Goal: Task Accomplishment & Management: Manage account settings

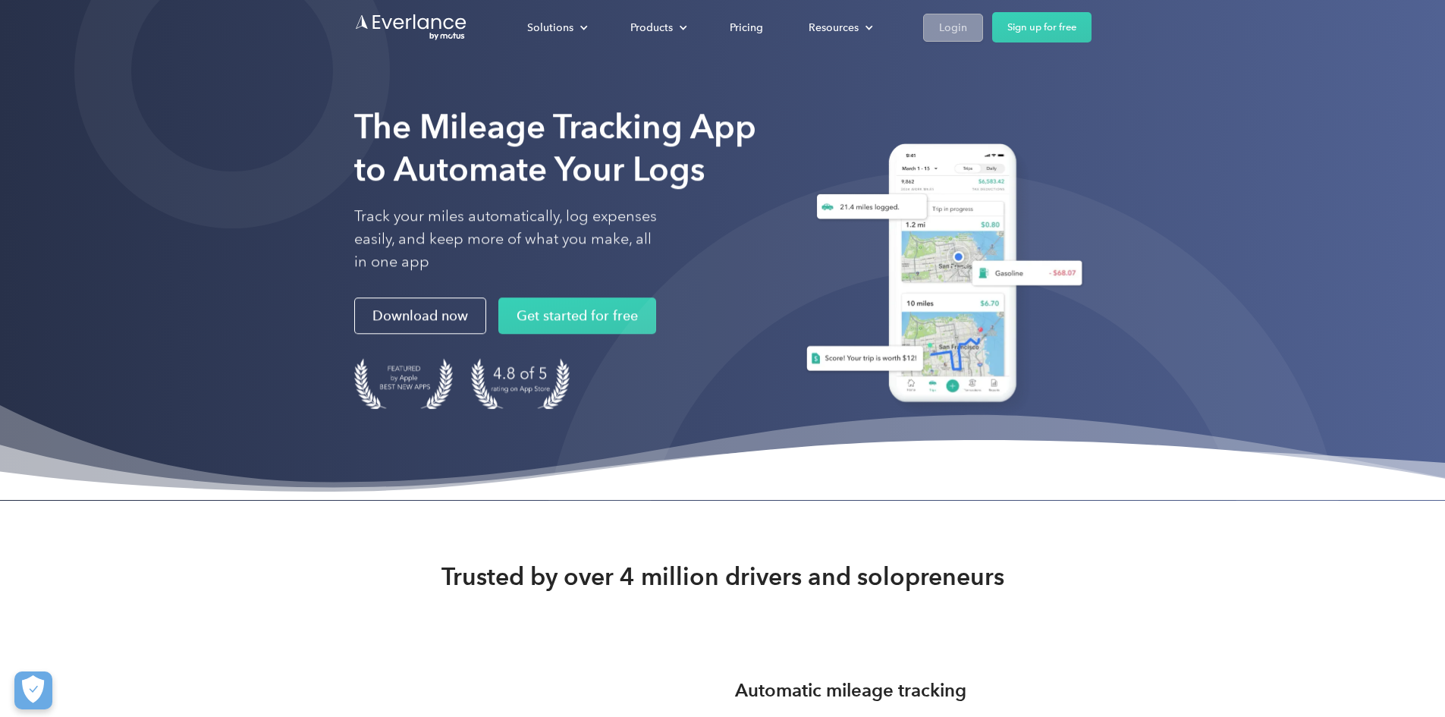
click at [967, 20] on div "Login" at bounding box center [953, 27] width 28 height 19
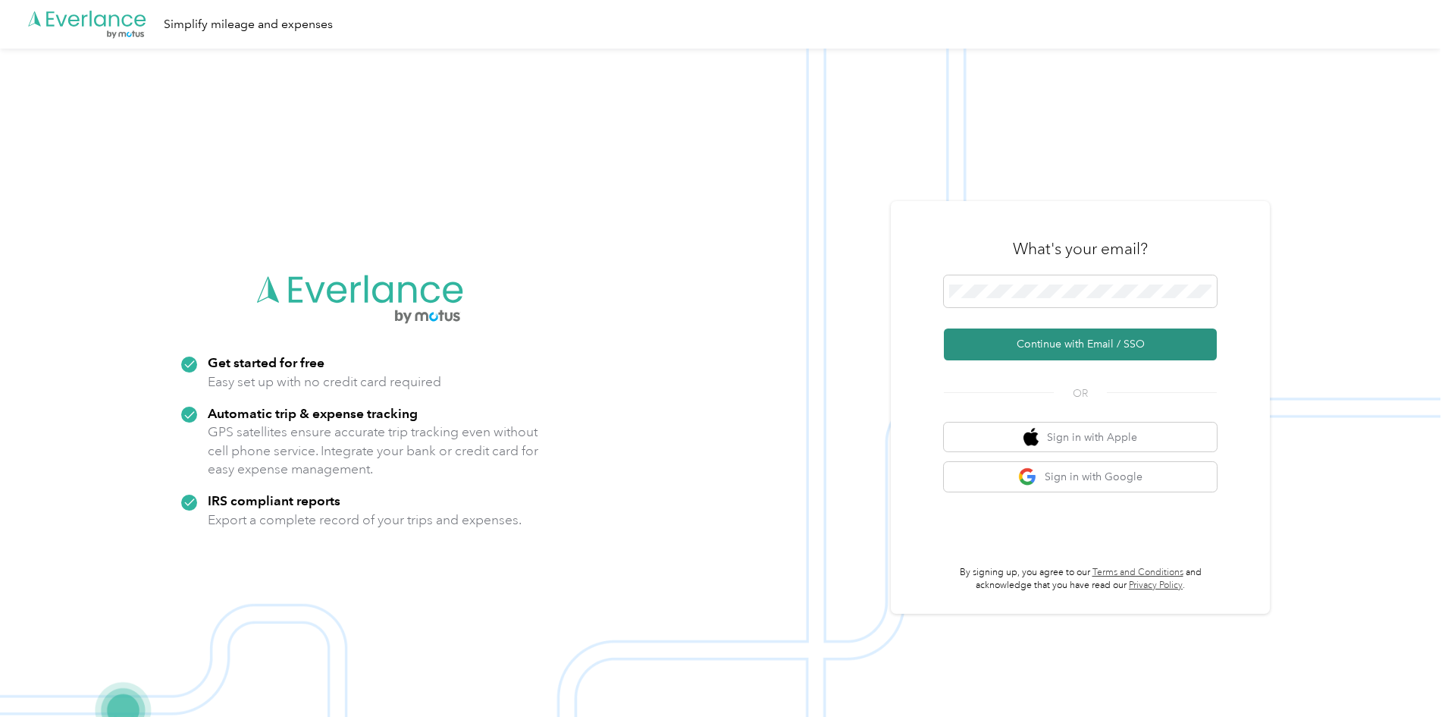
click at [1053, 335] on button "Continue with Email / SSO" at bounding box center [1080, 344] width 273 height 32
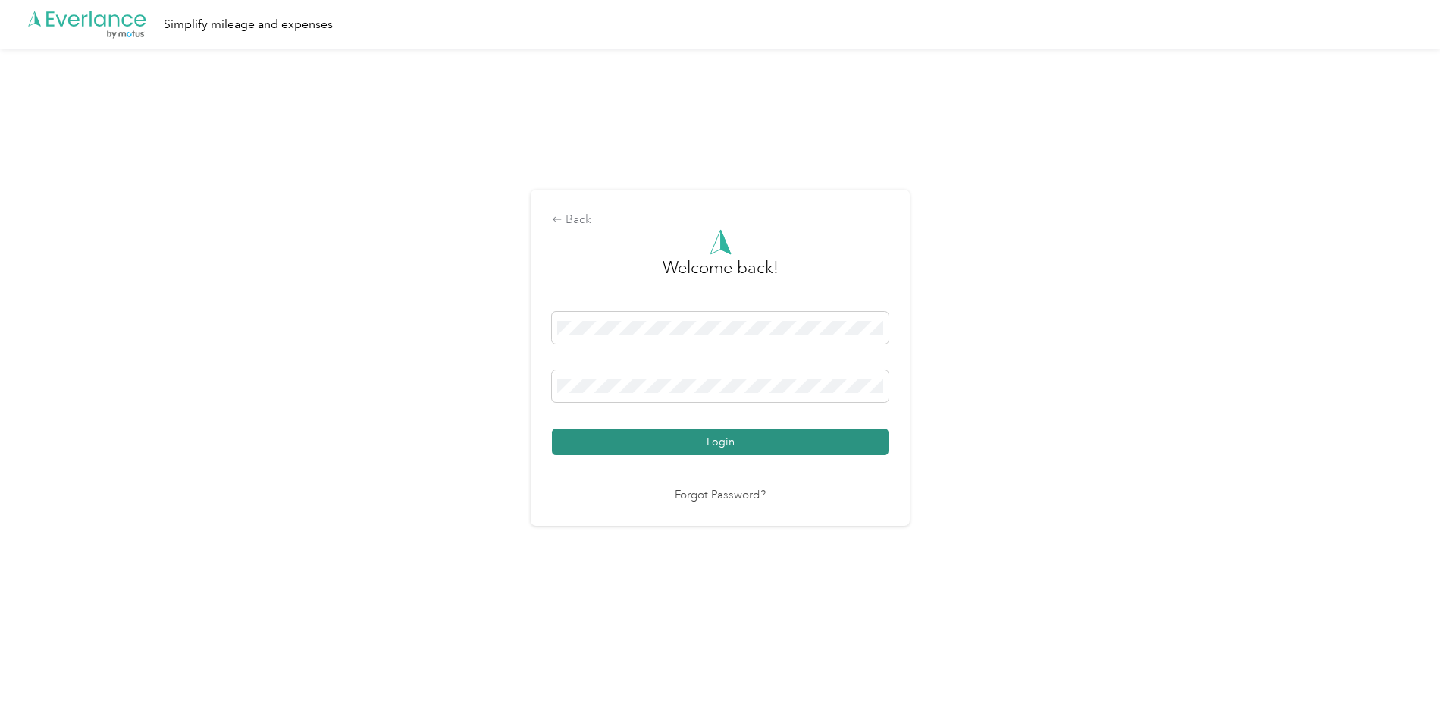
click at [711, 443] on button "Login" at bounding box center [720, 441] width 337 height 27
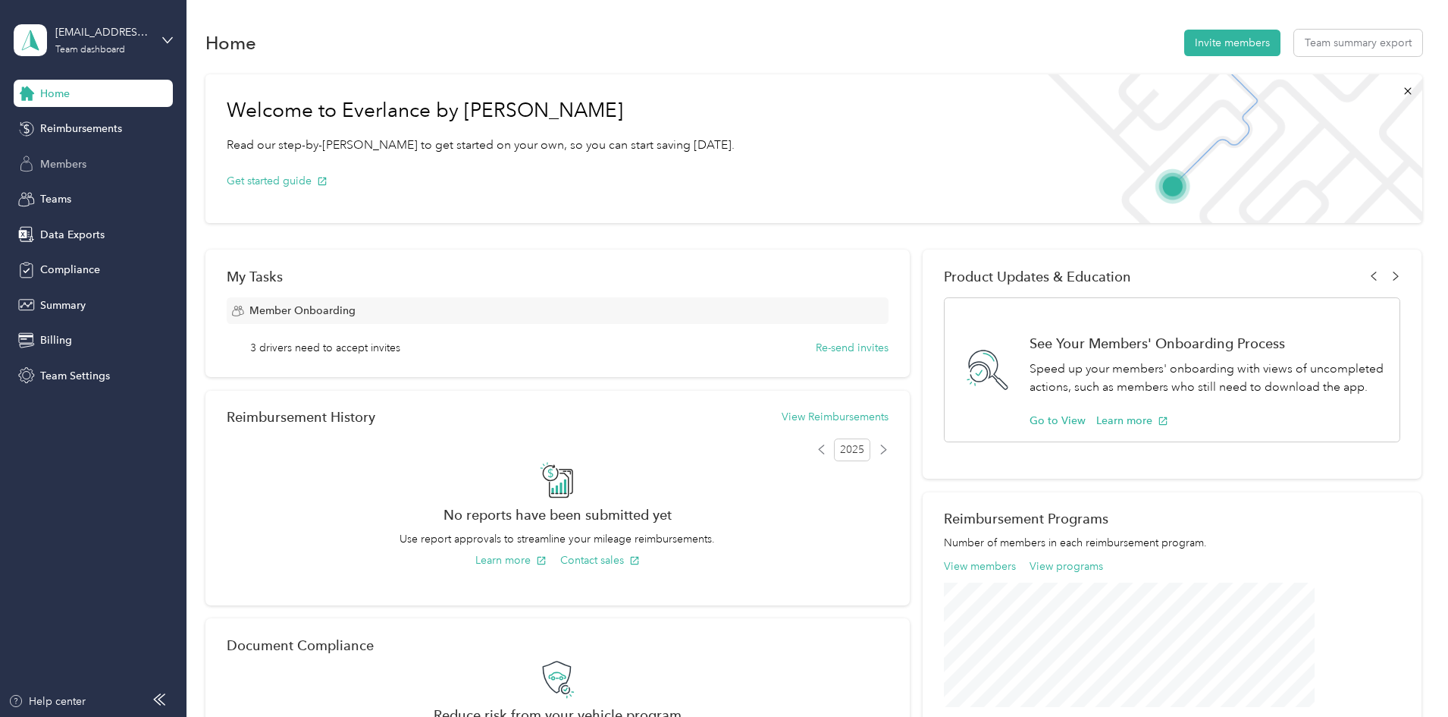
click at [86, 166] on span "Members" at bounding box center [63, 164] width 46 height 16
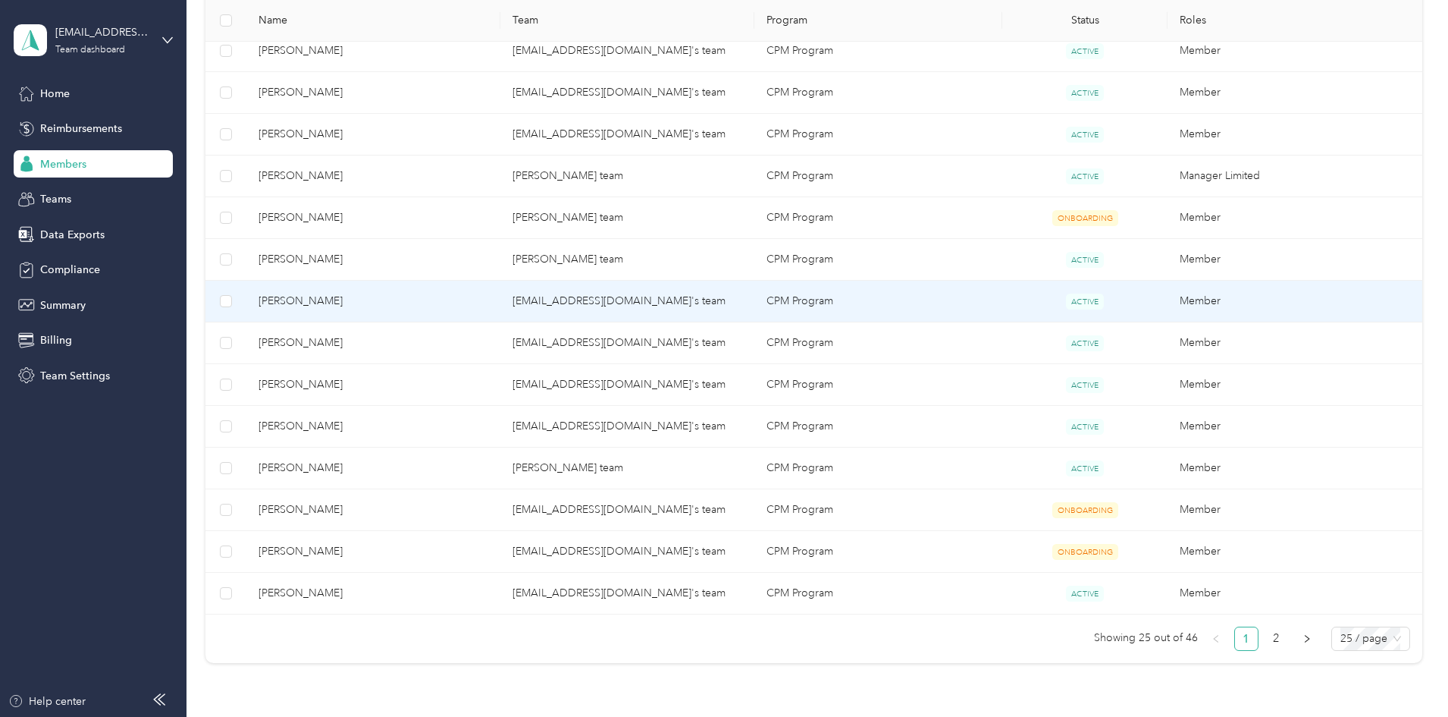
scroll to position [950, 0]
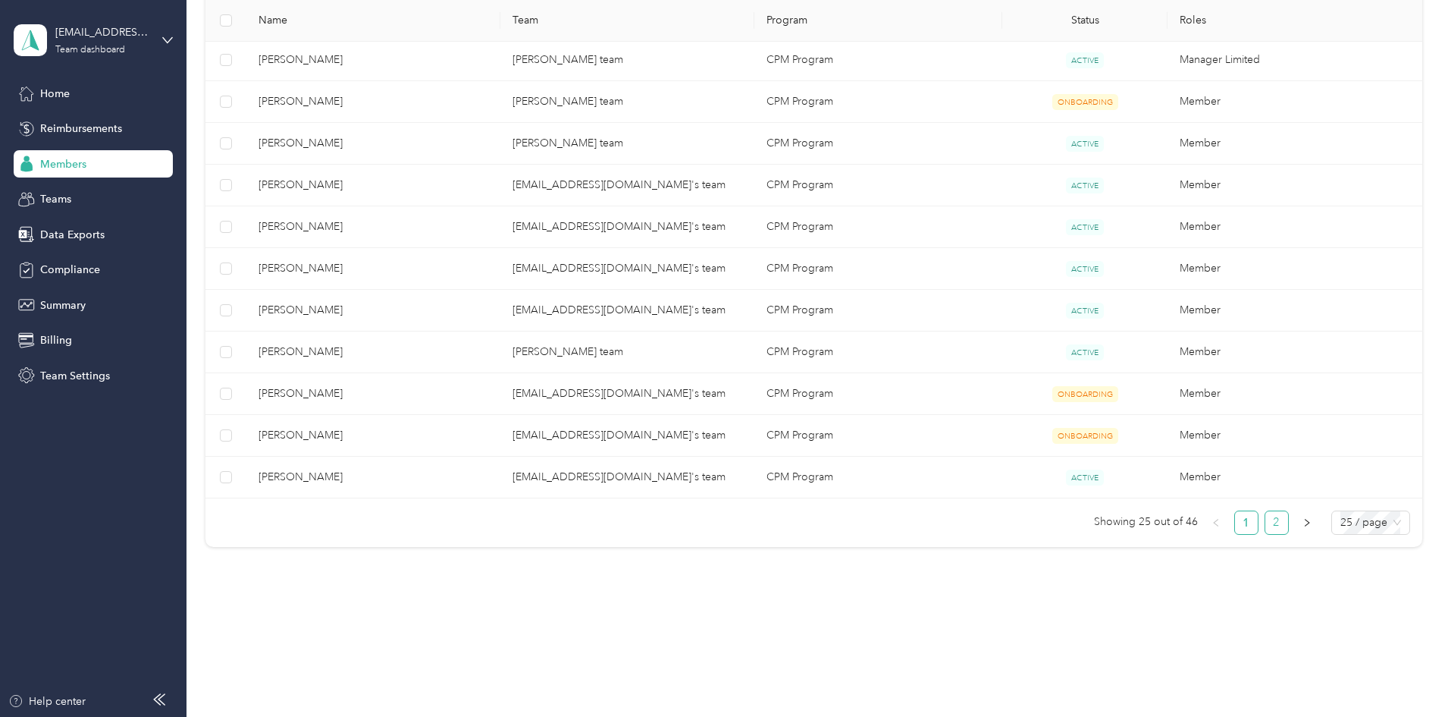
click at [1266, 517] on link "2" at bounding box center [1277, 522] width 23 height 23
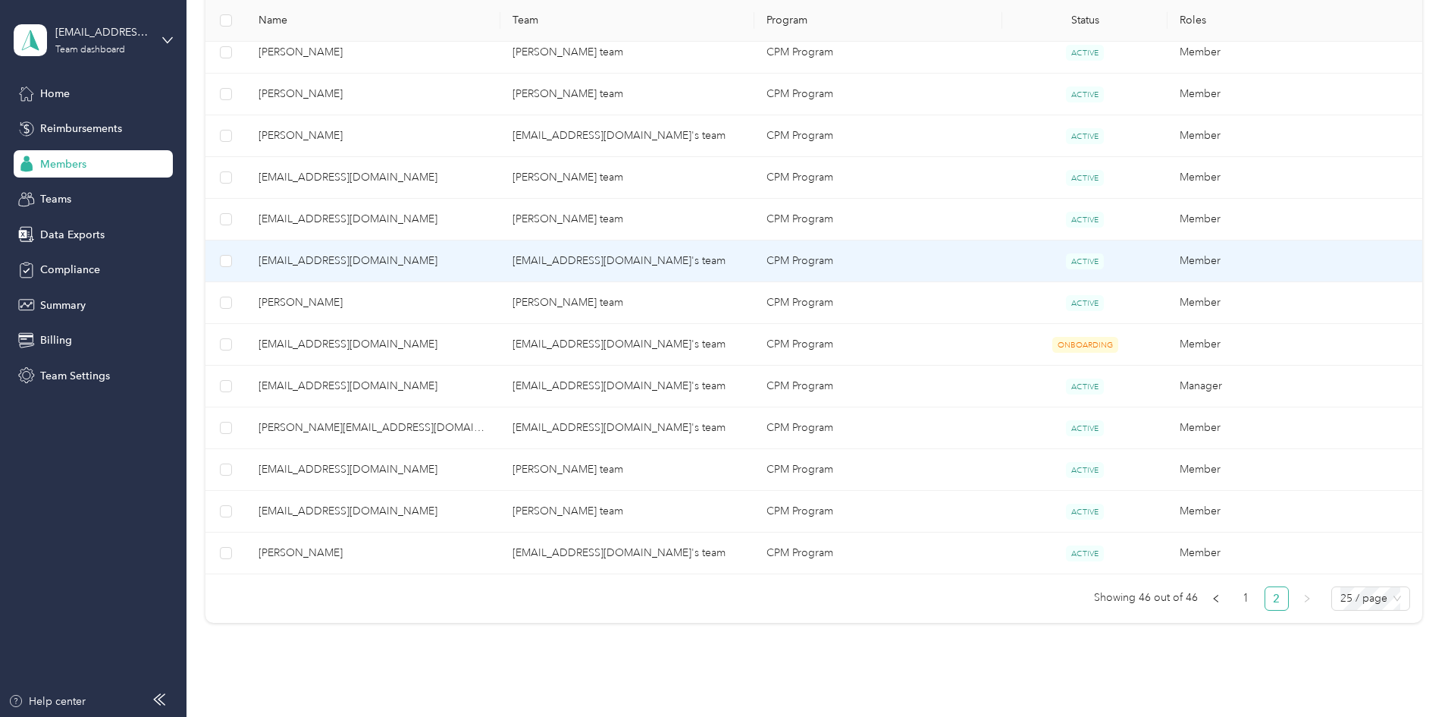
scroll to position [632, 0]
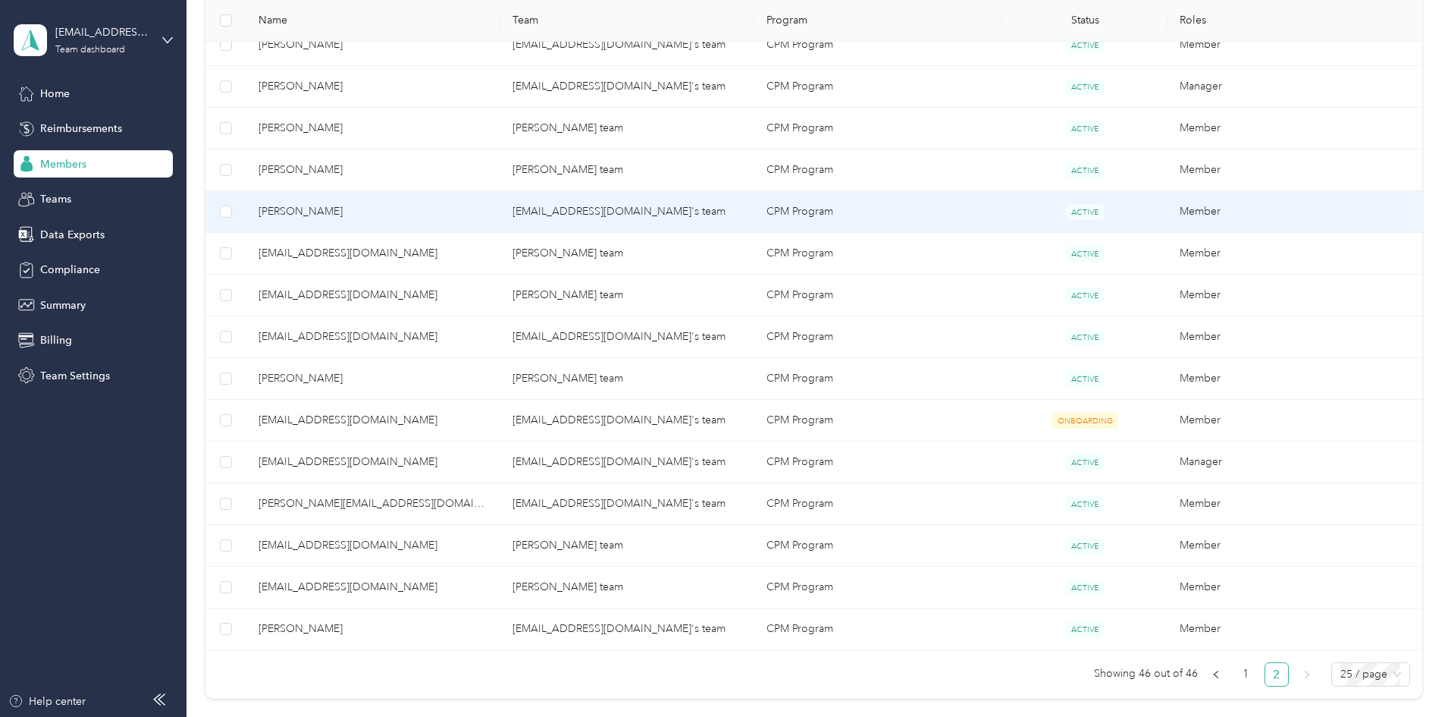
click at [499, 221] on td "[PERSON_NAME]" at bounding box center [373, 212] width 254 height 42
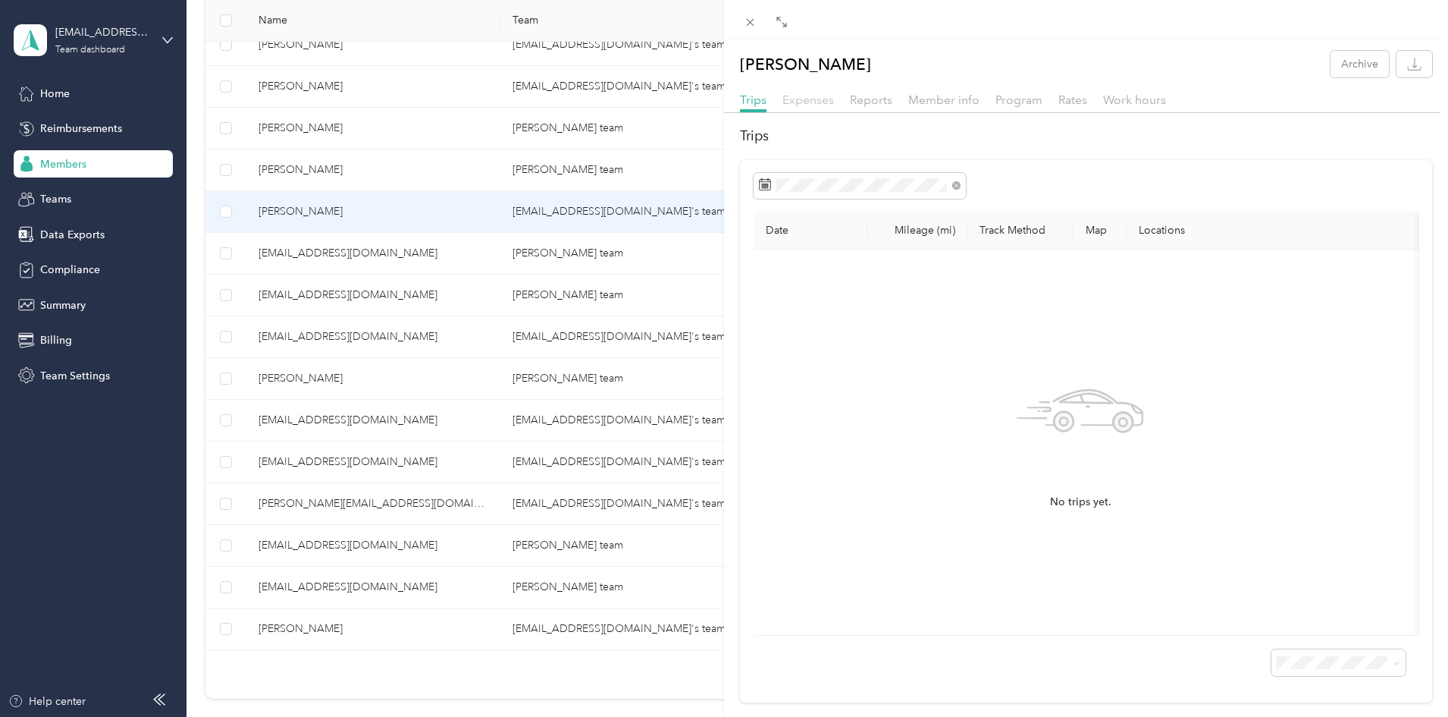
click at [814, 99] on span "Expenses" at bounding box center [809, 100] width 52 height 14
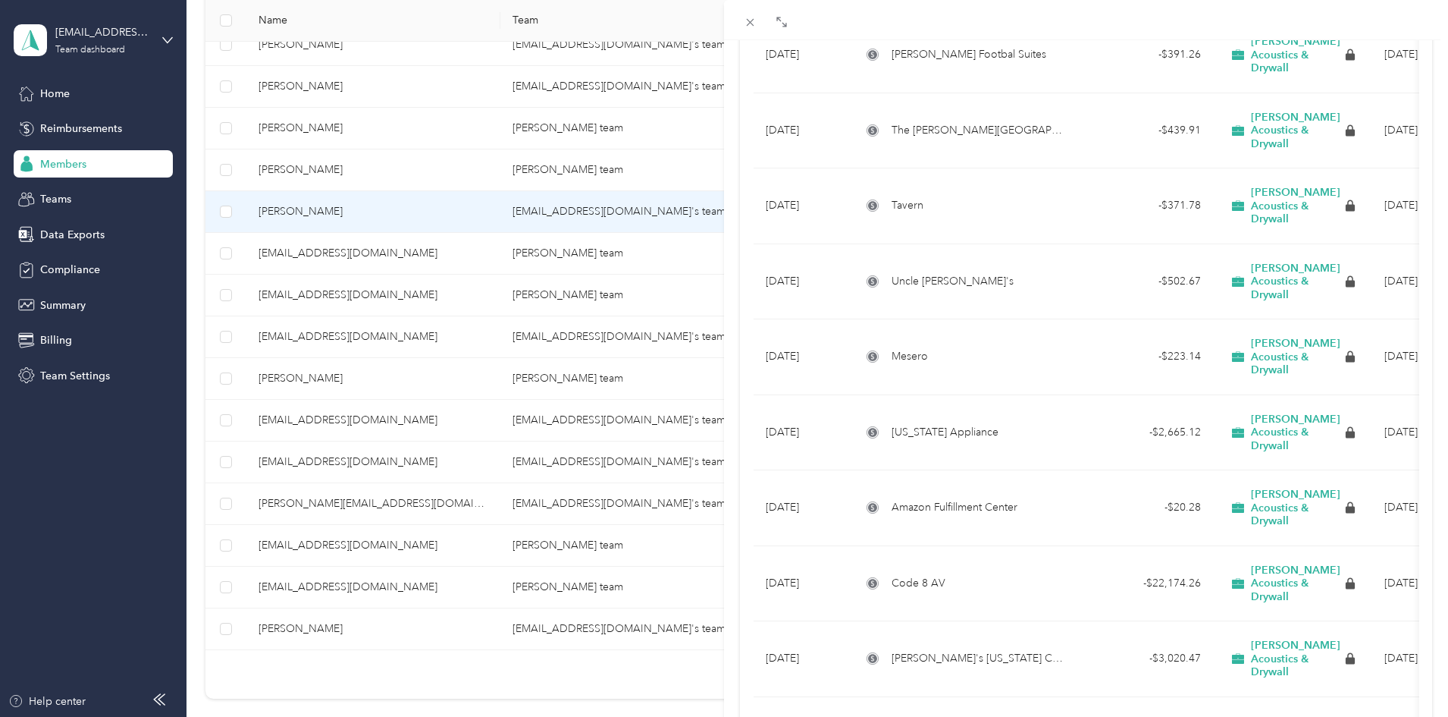
scroll to position [1203, 0]
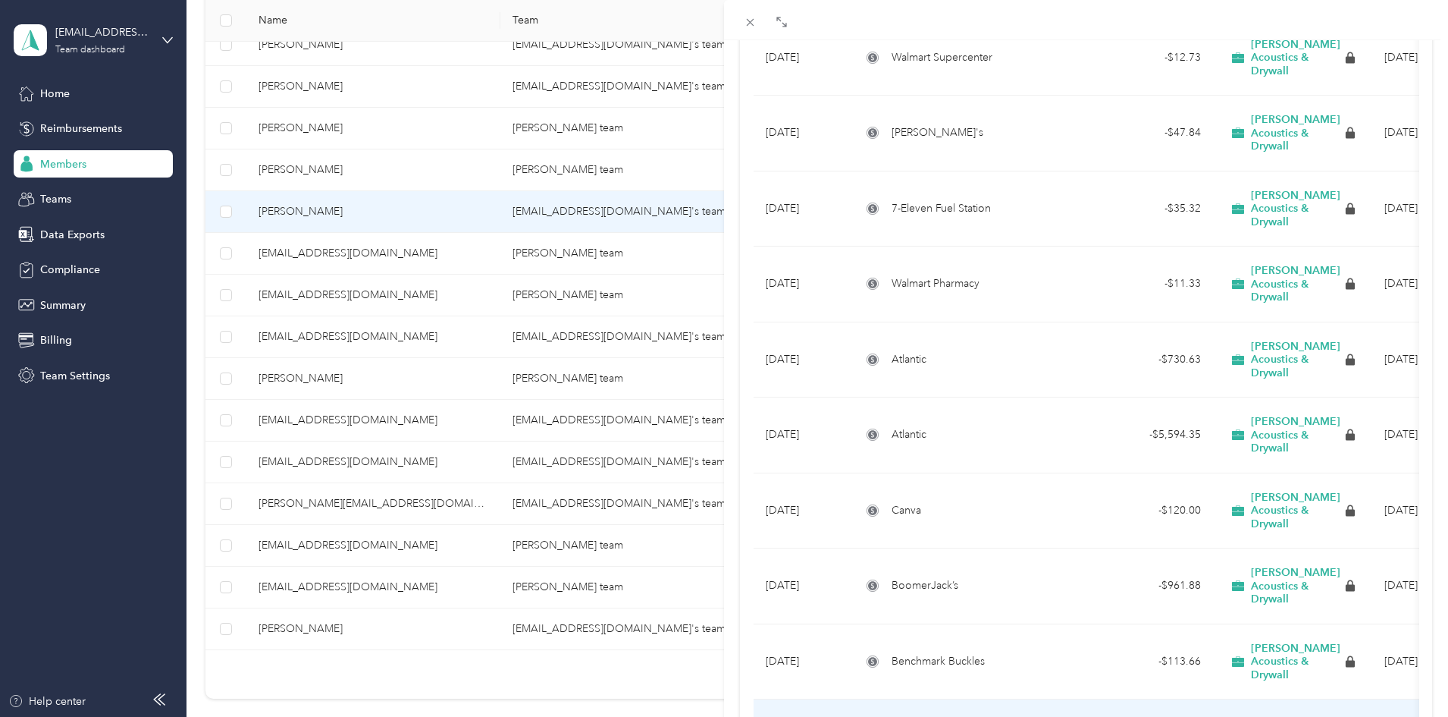
scroll to position [2757, 0]
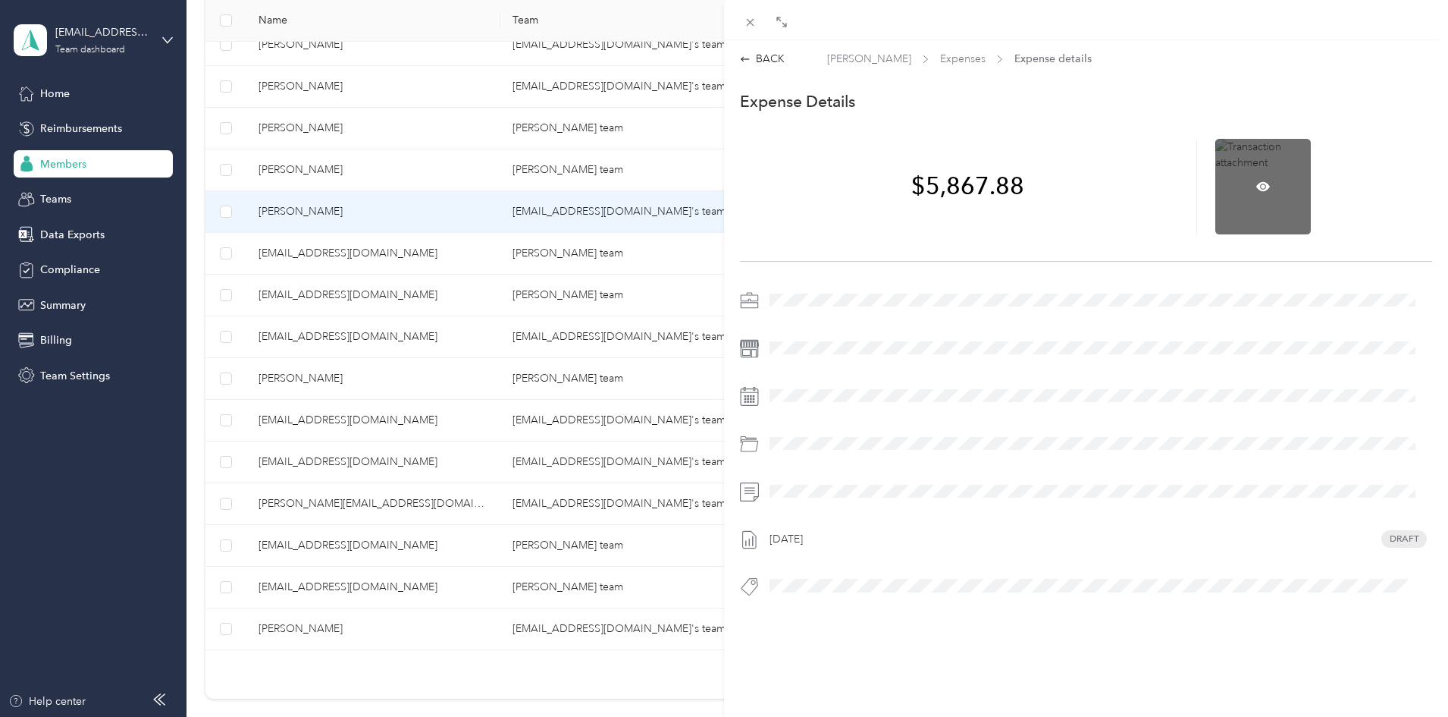
click at [1270, 184] on div at bounding box center [1264, 187] width 96 height 96
click at [1261, 185] on icon at bounding box center [1264, 185] width 14 height 9
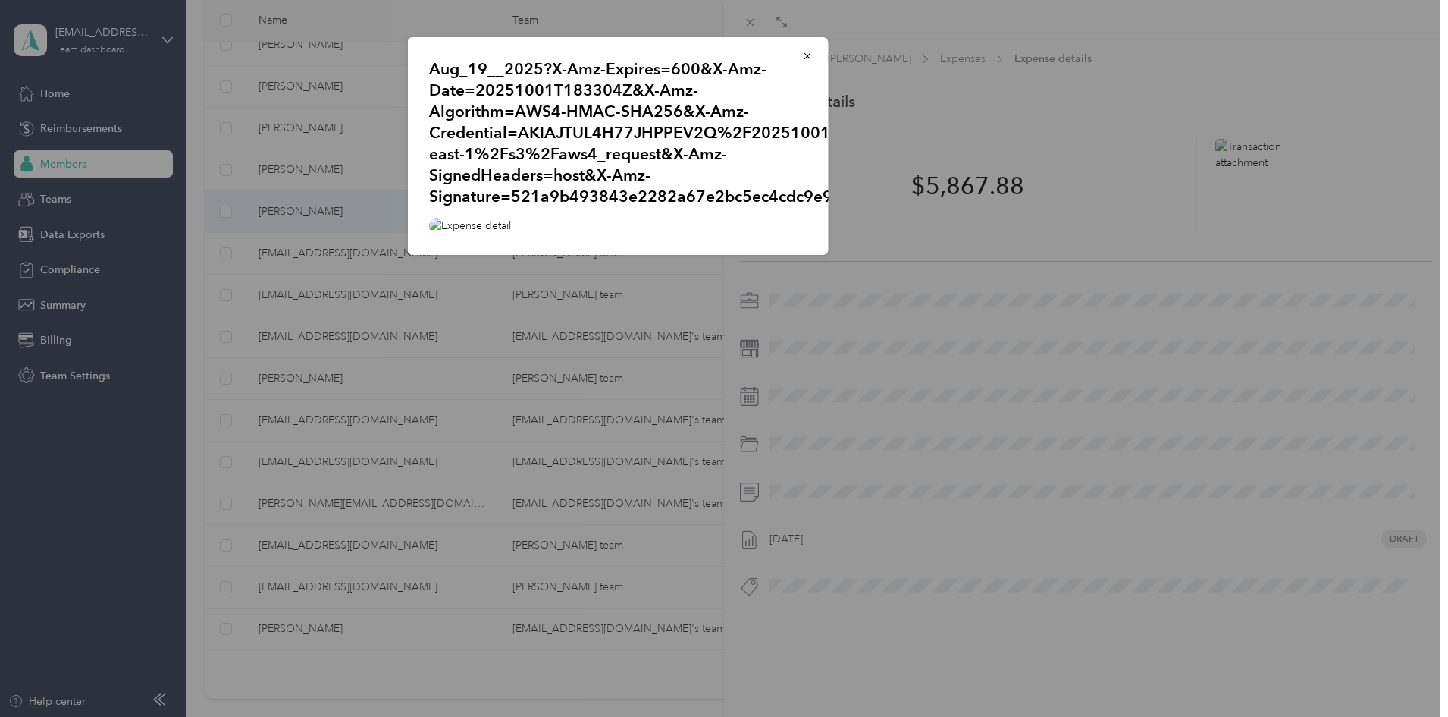
scroll to position [227, 0]
click at [1213, 290] on div at bounding box center [724, 358] width 1448 height 717
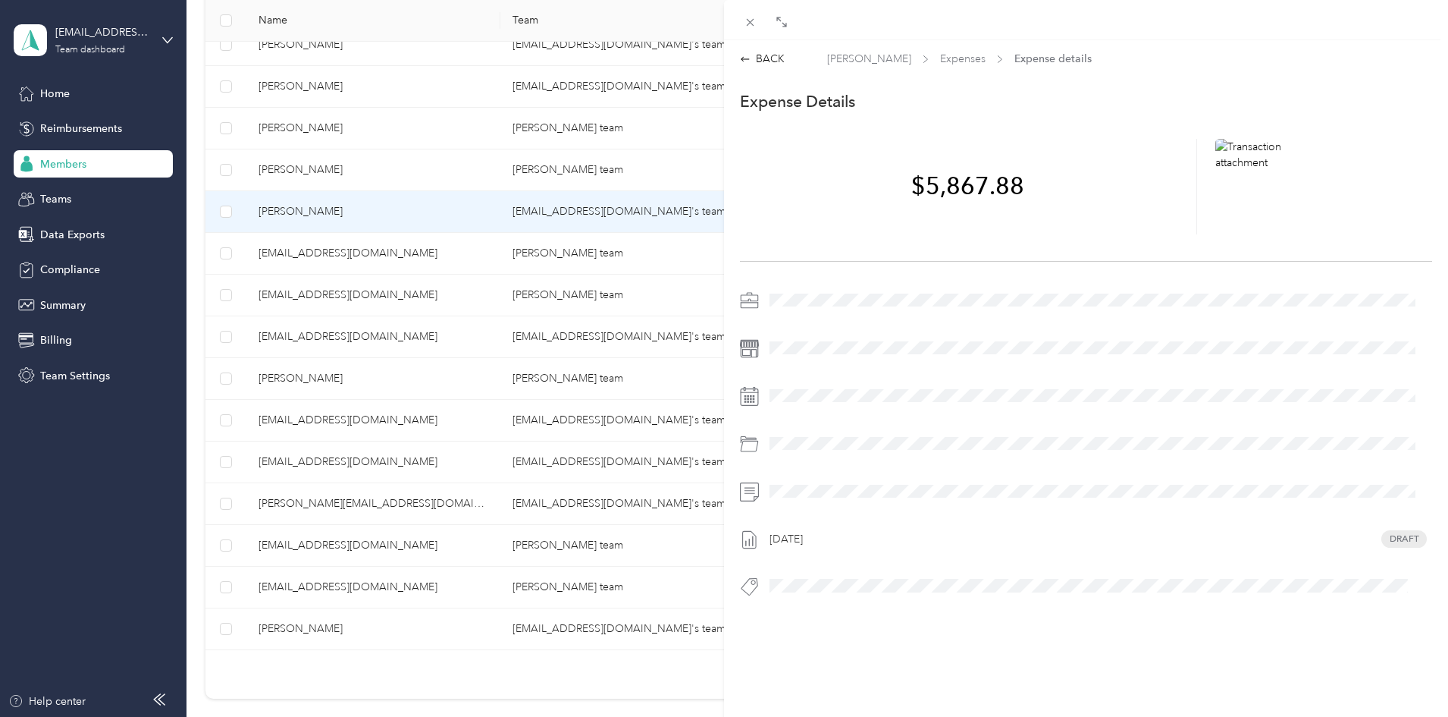
click at [1383, 536] on div "[DATE] Draft" at bounding box center [1098, 539] width 668 height 24
click at [1257, 191] on icon at bounding box center [1264, 187] width 14 height 14
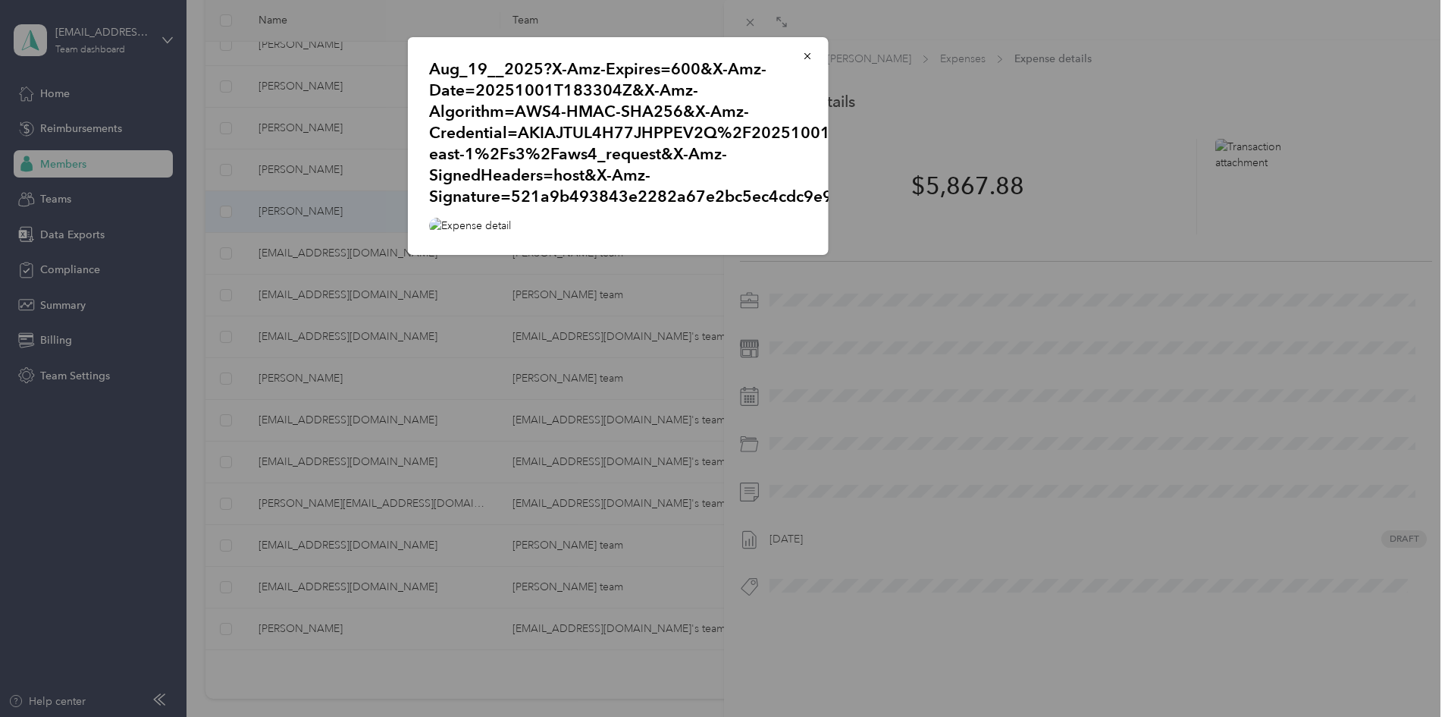
click at [703, 218] on img at bounding box center [618, 226] width 378 height 16
click at [1055, 122] on div "Aug_19__2025?X-Amz-Expires=600&X-Amz-Date=20251001T183304Z&X-Amz-Algorithm=AWS4…" at bounding box center [934, 148] width 421 height 222
click at [480, 218] on img at bounding box center [618, 226] width 378 height 16
click at [909, 158] on div "Aug_19__2025?X-Amz-Expires=600&X-Amz-Date=20251001T183304Z&X-Amz-Algorithm=AWS4…" at bounding box center [934, 148] width 421 height 222
click at [713, 218] on img at bounding box center [618, 226] width 378 height 16
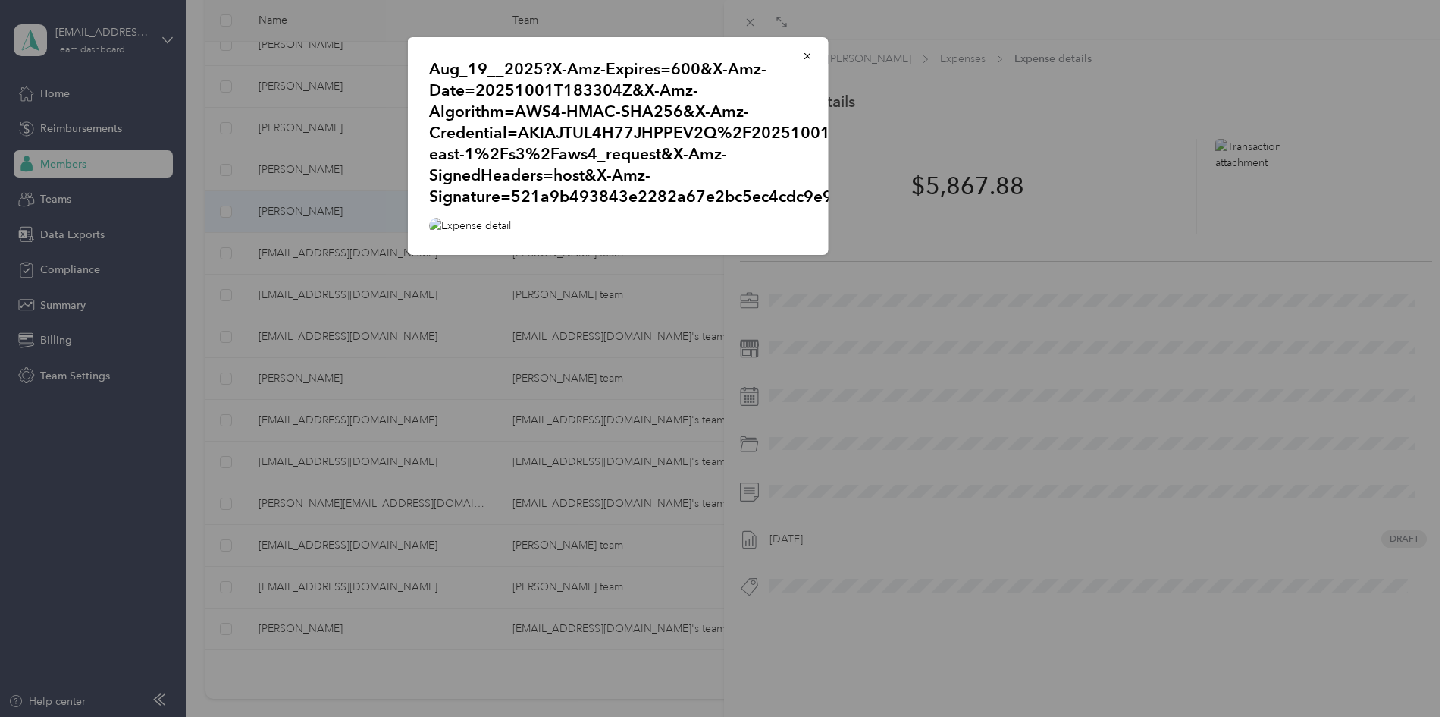
click at [623, 218] on img at bounding box center [618, 226] width 378 height 16
click at [1108, 259] on div "Aug_19__2025?X-Amz-Expires=600&X-Amz-Date=20251001T183304Z&X-Amz-Algorithm=AWS4…" at bounding box center [934, 148] width 421 height 222
click at [205, 105] on div at bounding box center [724, 358] width 1448 height 717
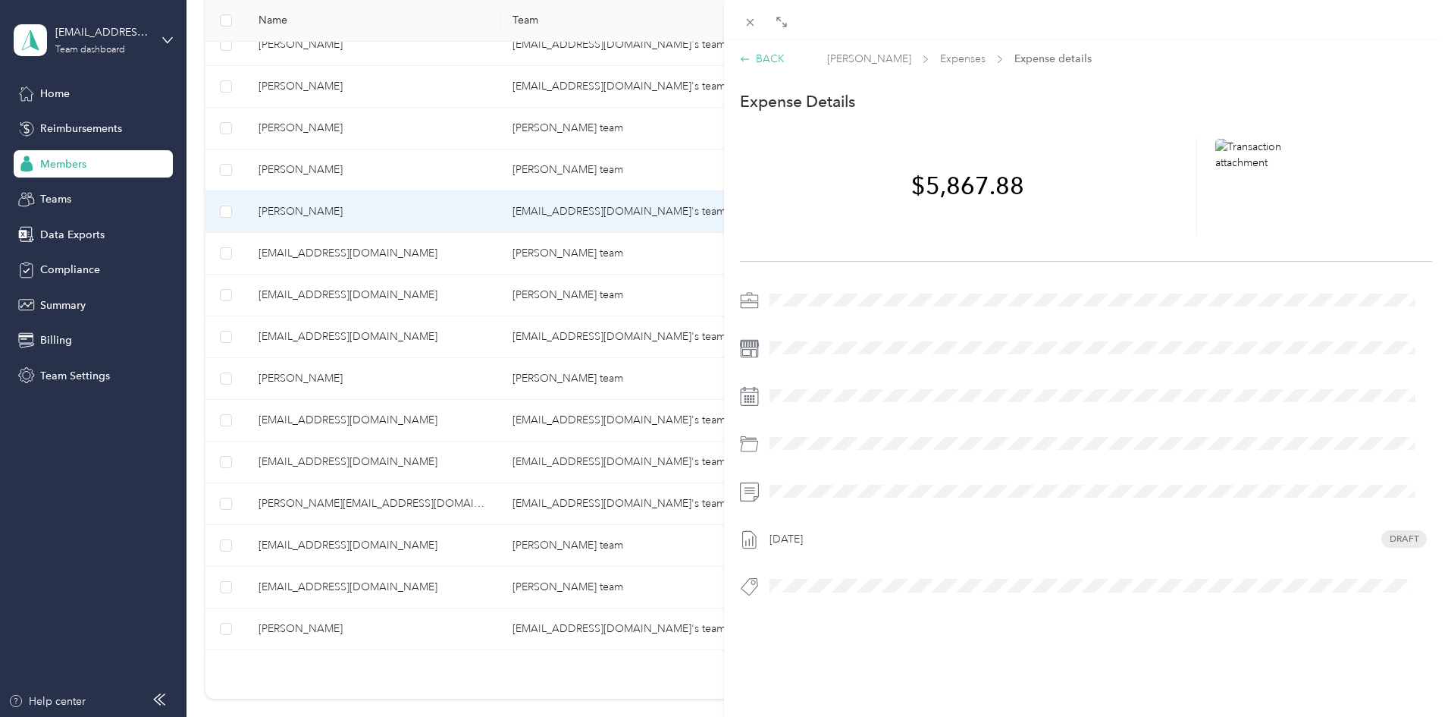
click at [779, 57] on div "BACK" at bounding box center [762, 59] width 45 height 16
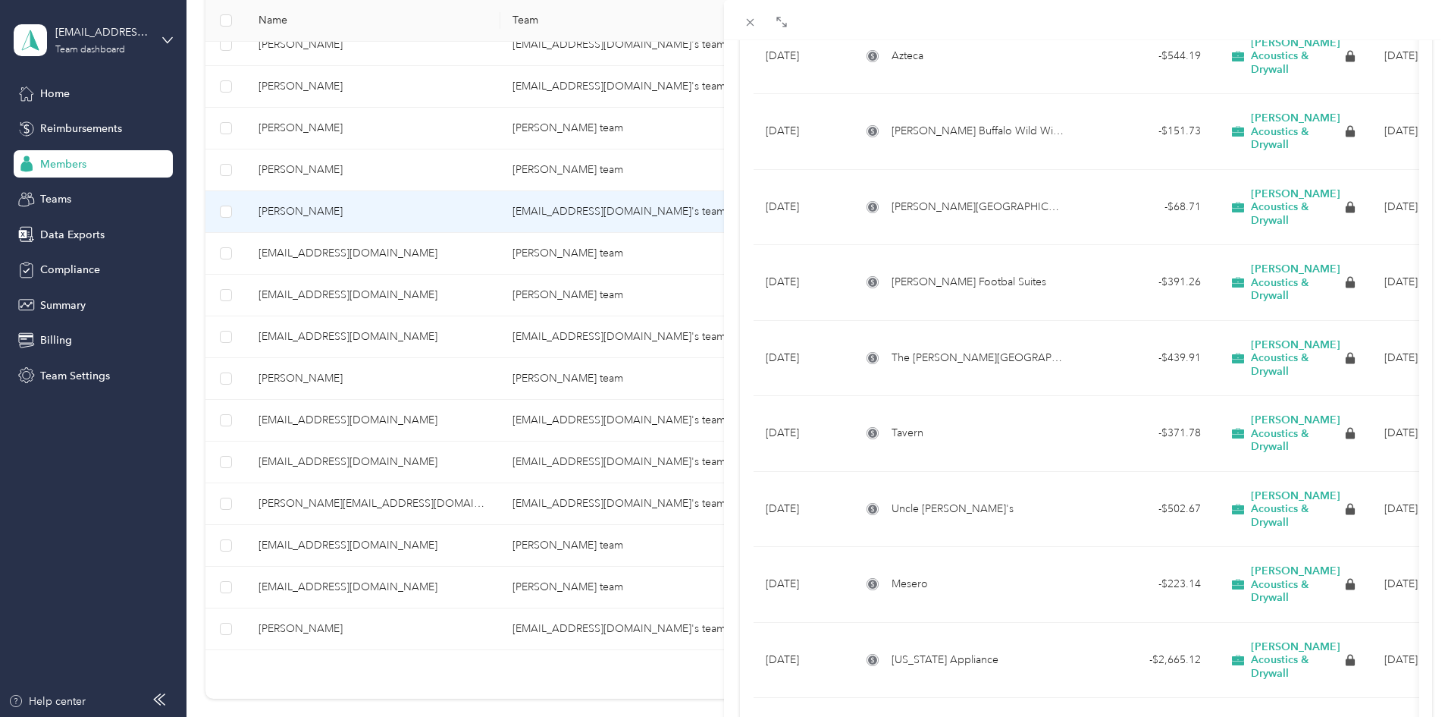
scroll to position [1203, 0]
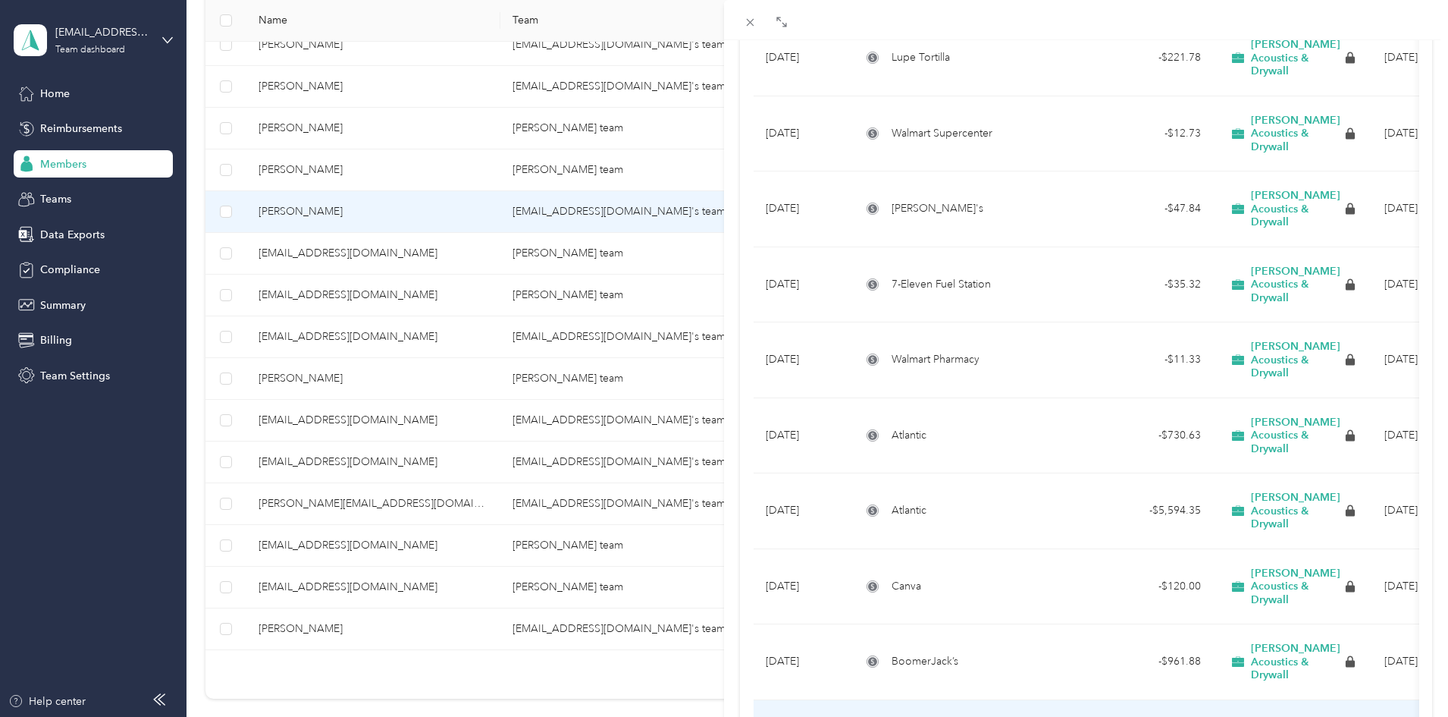
scroll to position [2757, 0]
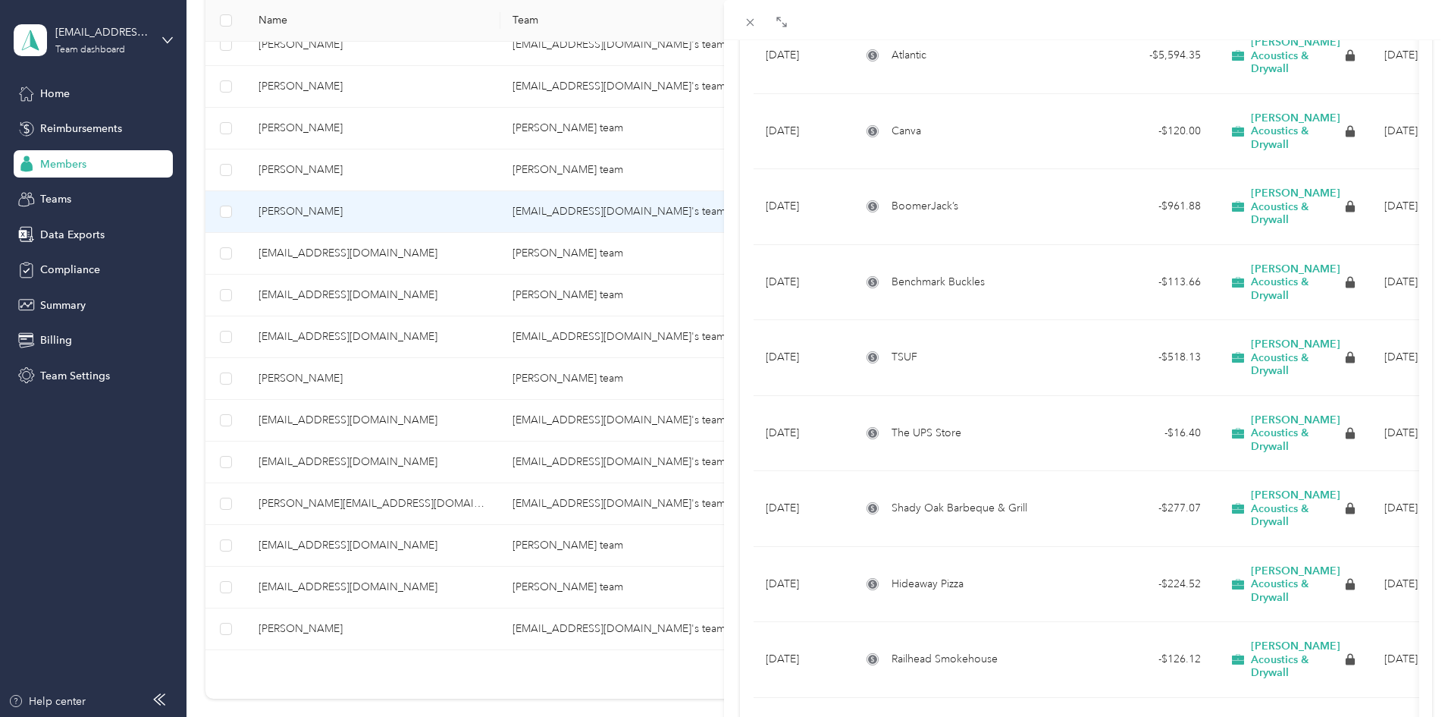
scroll to position [3023, 0]
click at [749, 27] on icon at bounding box center [750, 22] width 13 height 13
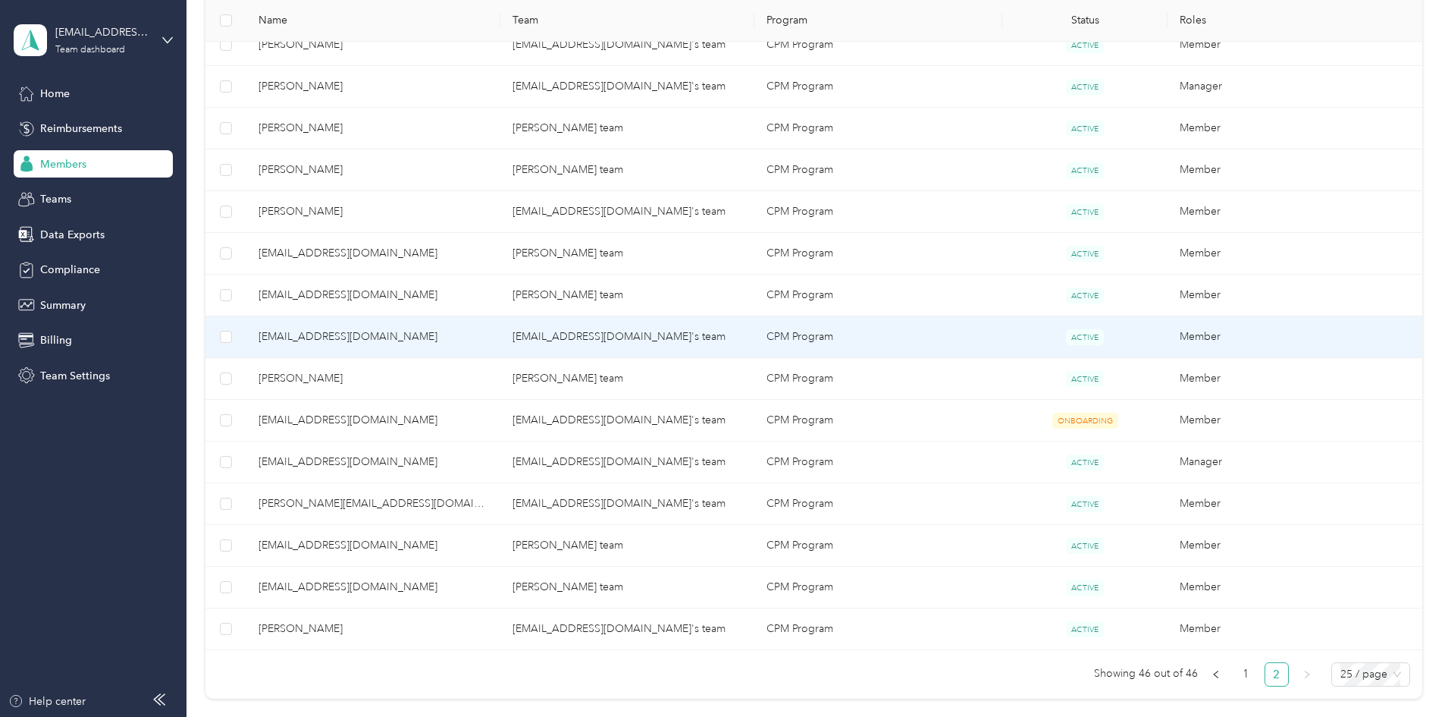
scroll to position [783, 0]
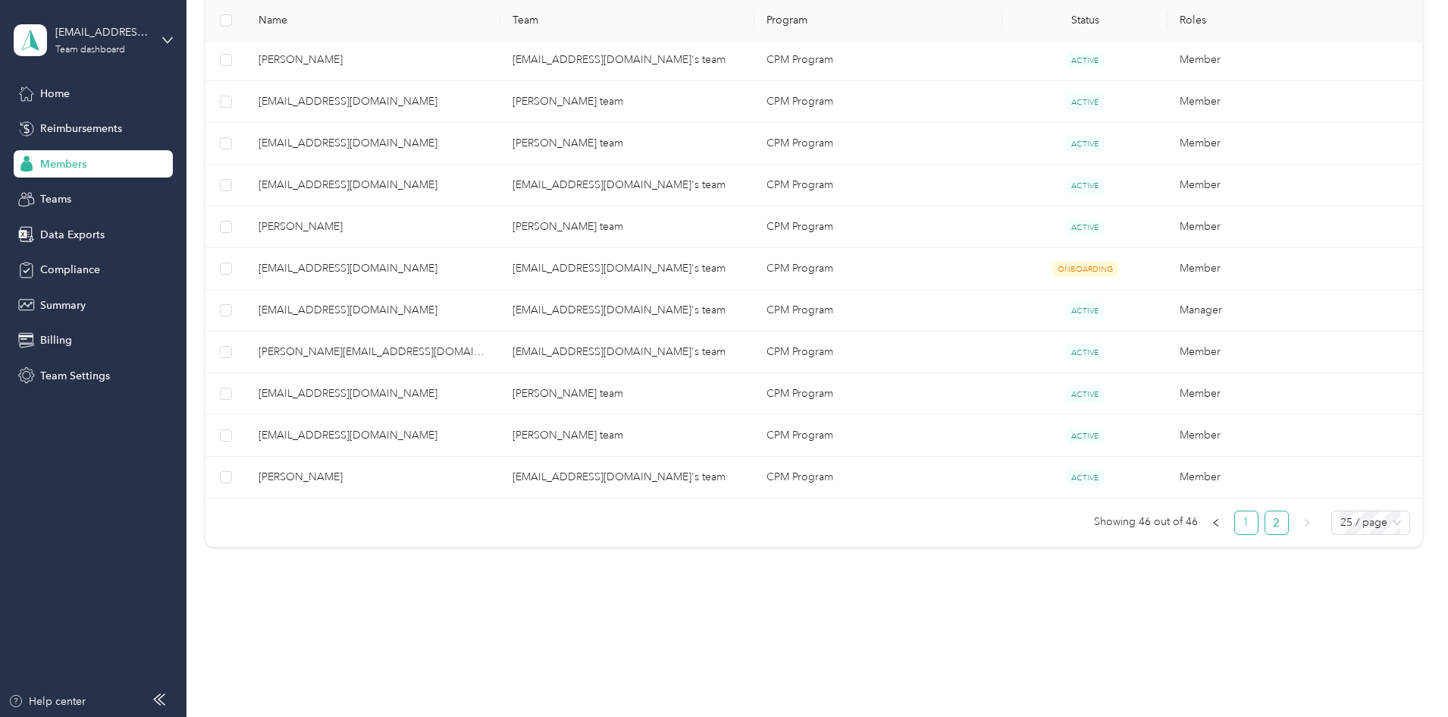
click at [1235, 524] on link "1" at bounding box center [1246, 522] width 23 height 23
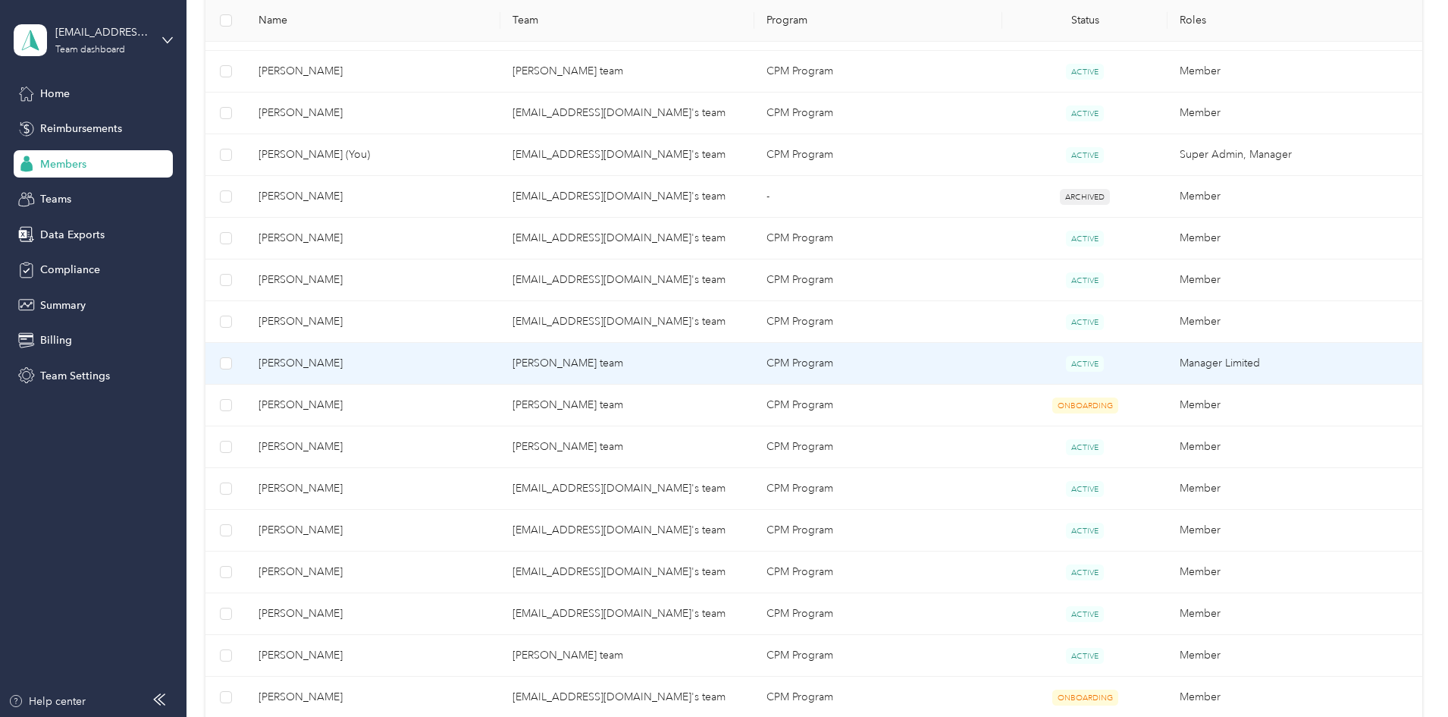
scroll to position [571, 0]
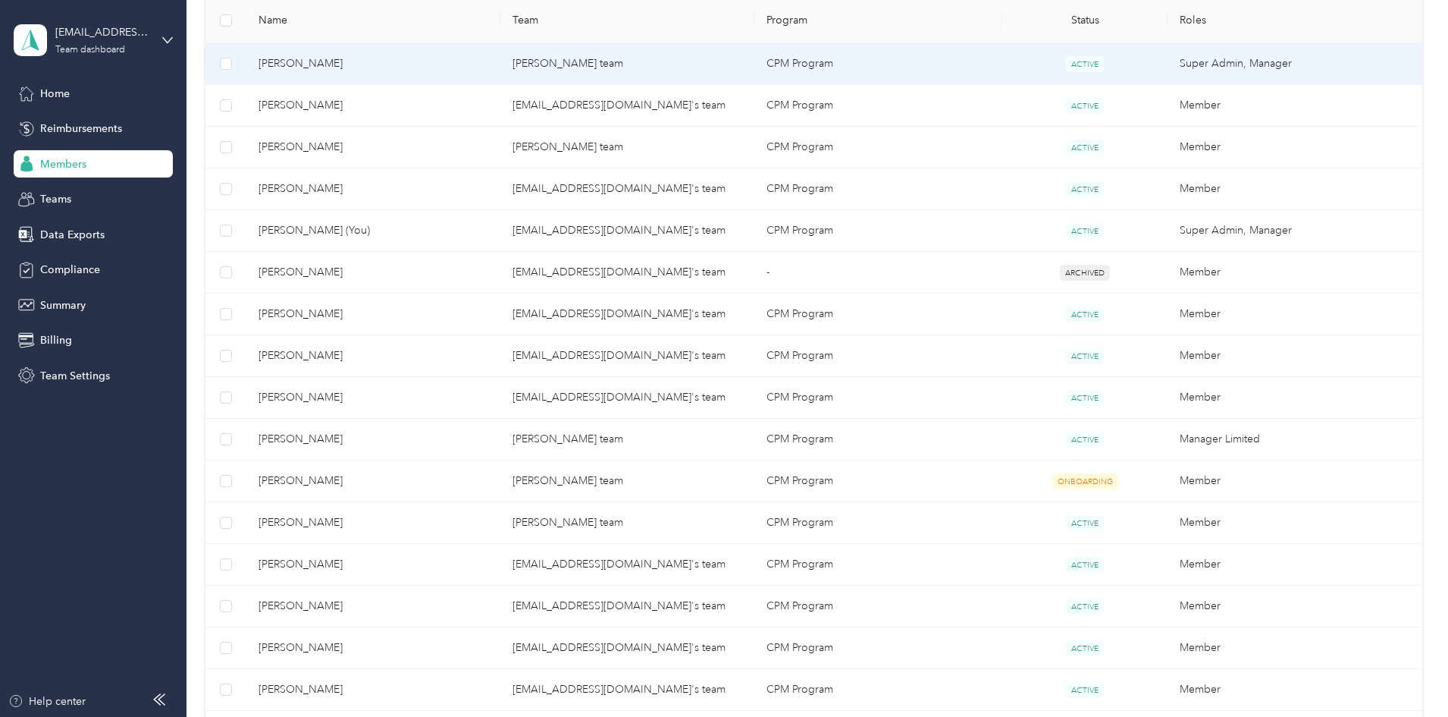
click at [422, 65] on span "[PERSON_NAME]" at bounding box center [374, 63] width 230 height 17
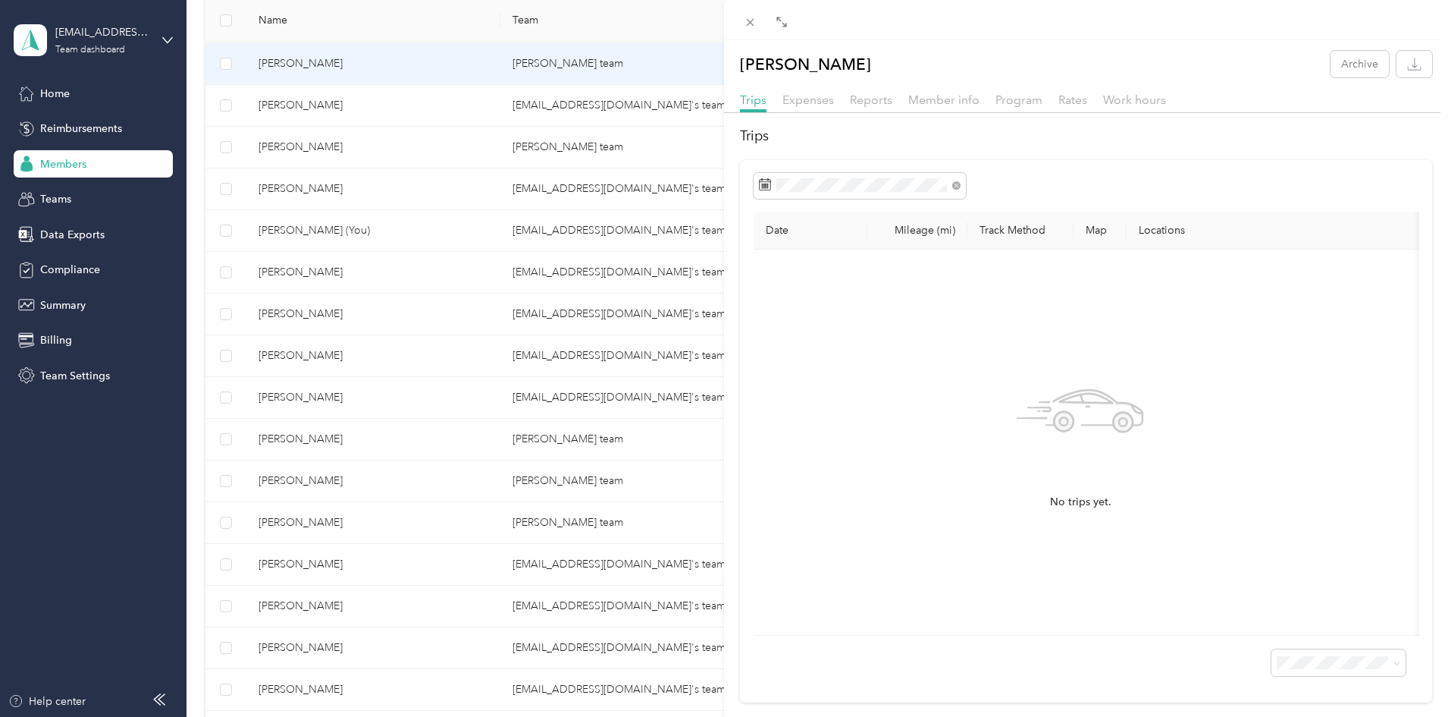
click at [817, 108] on div "Expenses" at bounding box center [809, 100] width 52 height 19
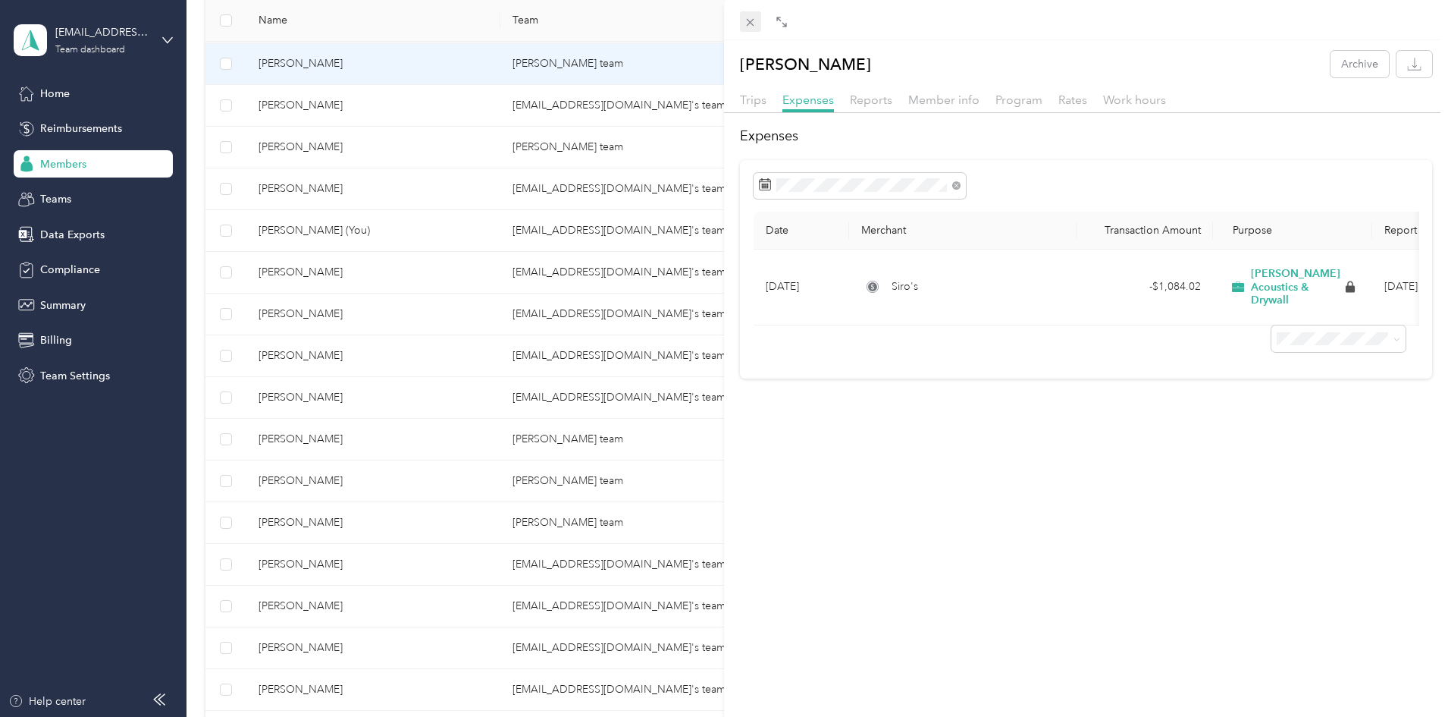
click at [754, 25] on div "Close" at bounding box center [751, 36] width 38 height 27
click at [750, 27] on icon at bounding box center [750, 22] width 13 height 13
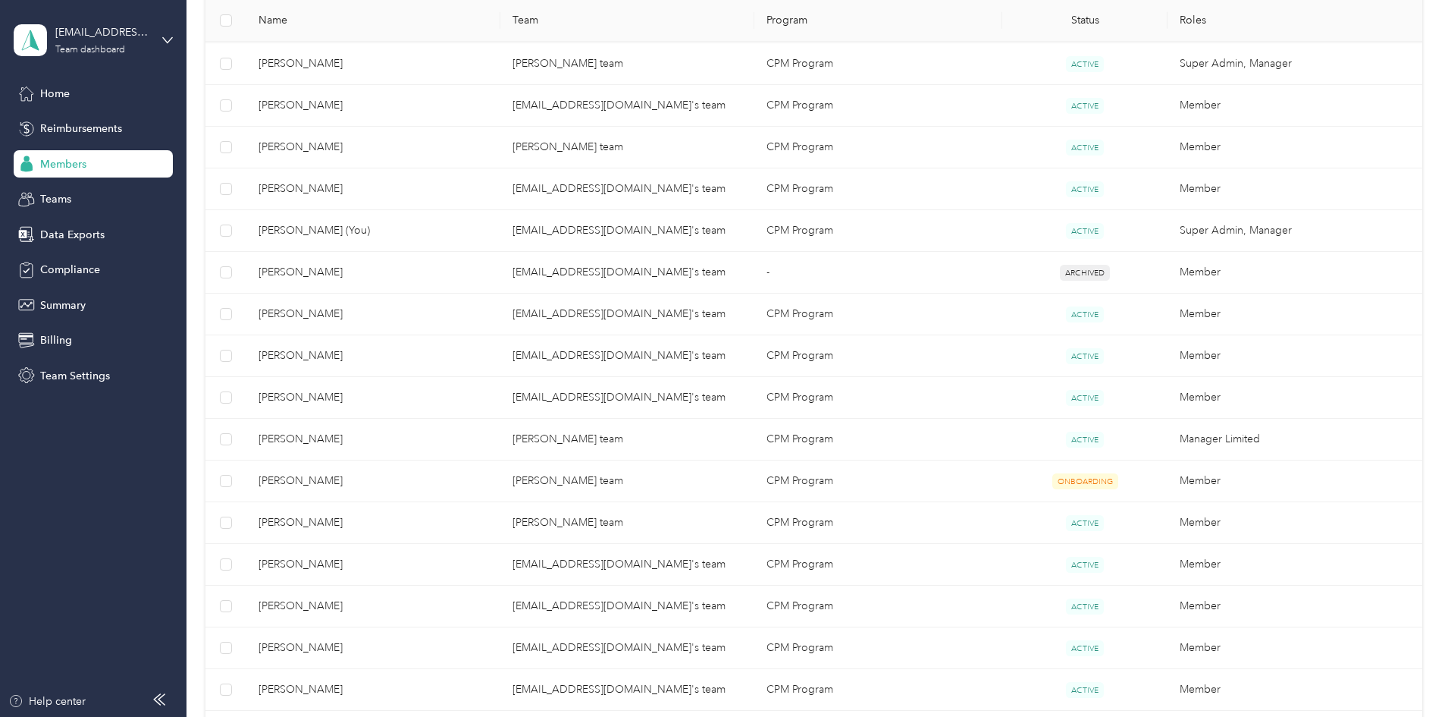
scroll to position [950, 0]
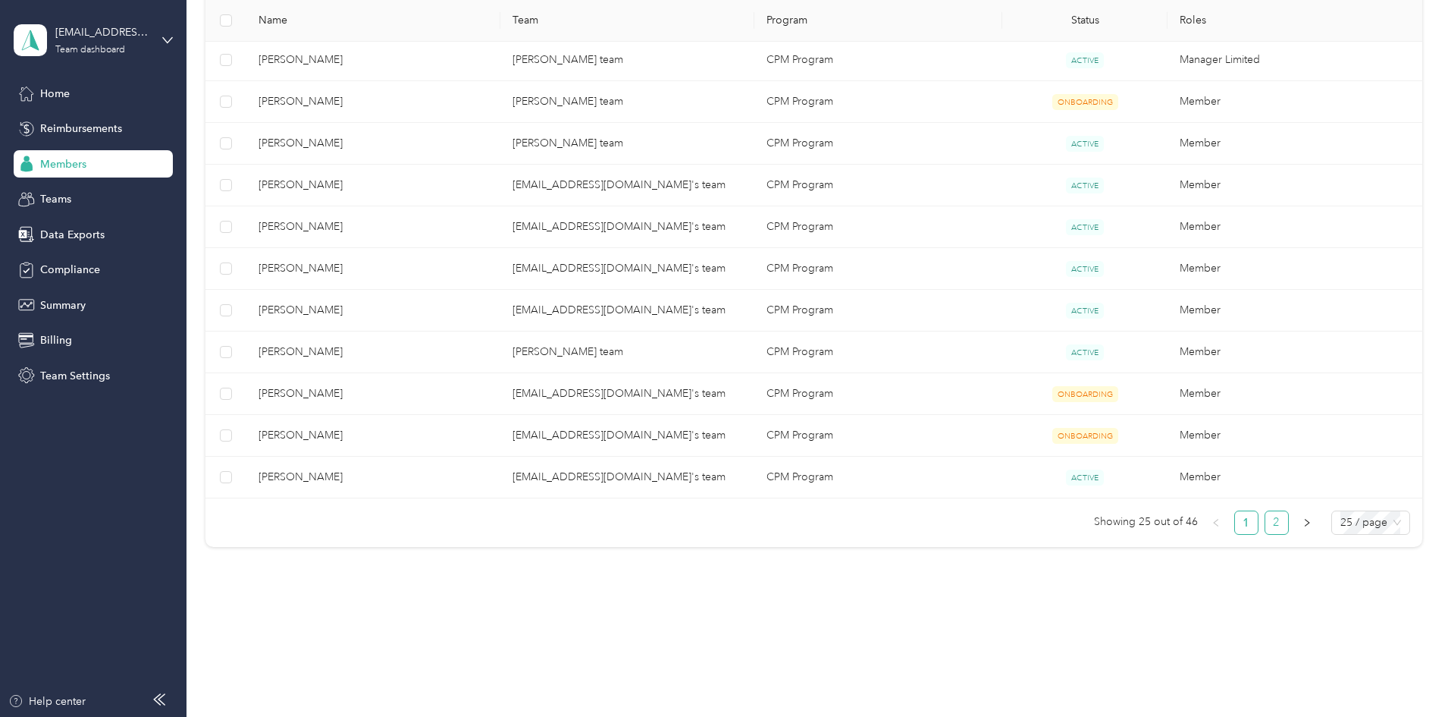
click at [1266, 521] on link "2" at bounding box center [1277, 522] width 23 height 23
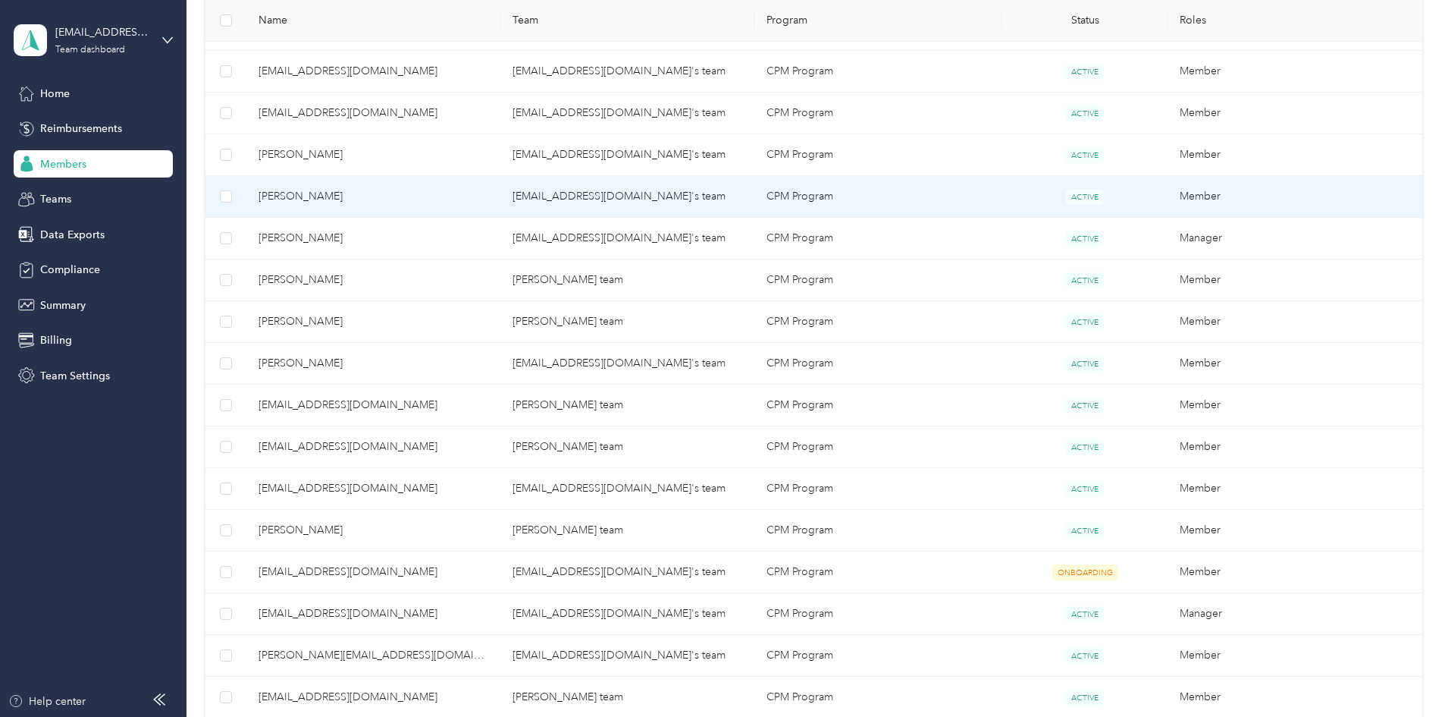
scroll to position [328, 0]
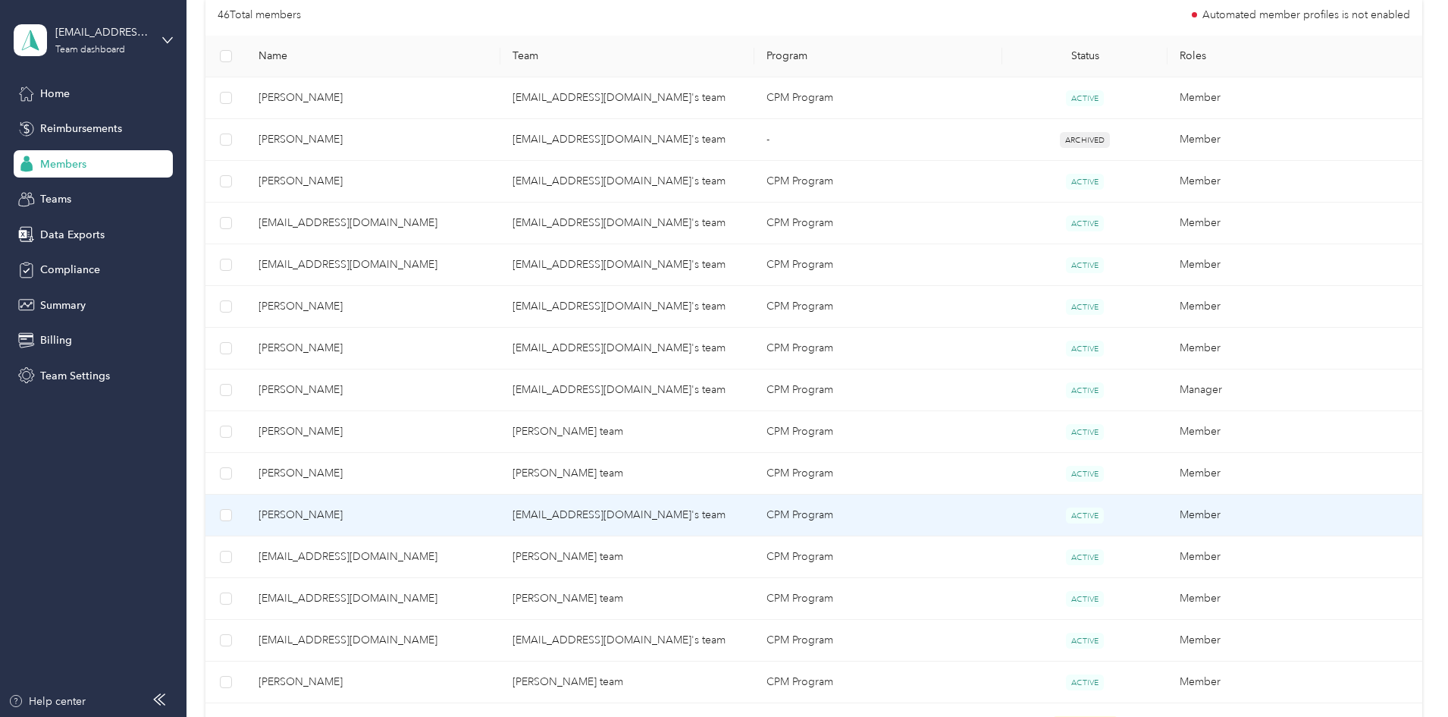
click at [469, 507] on span "[PERSON_NAME]" at bounding box center [374, 515] width 230 height 17
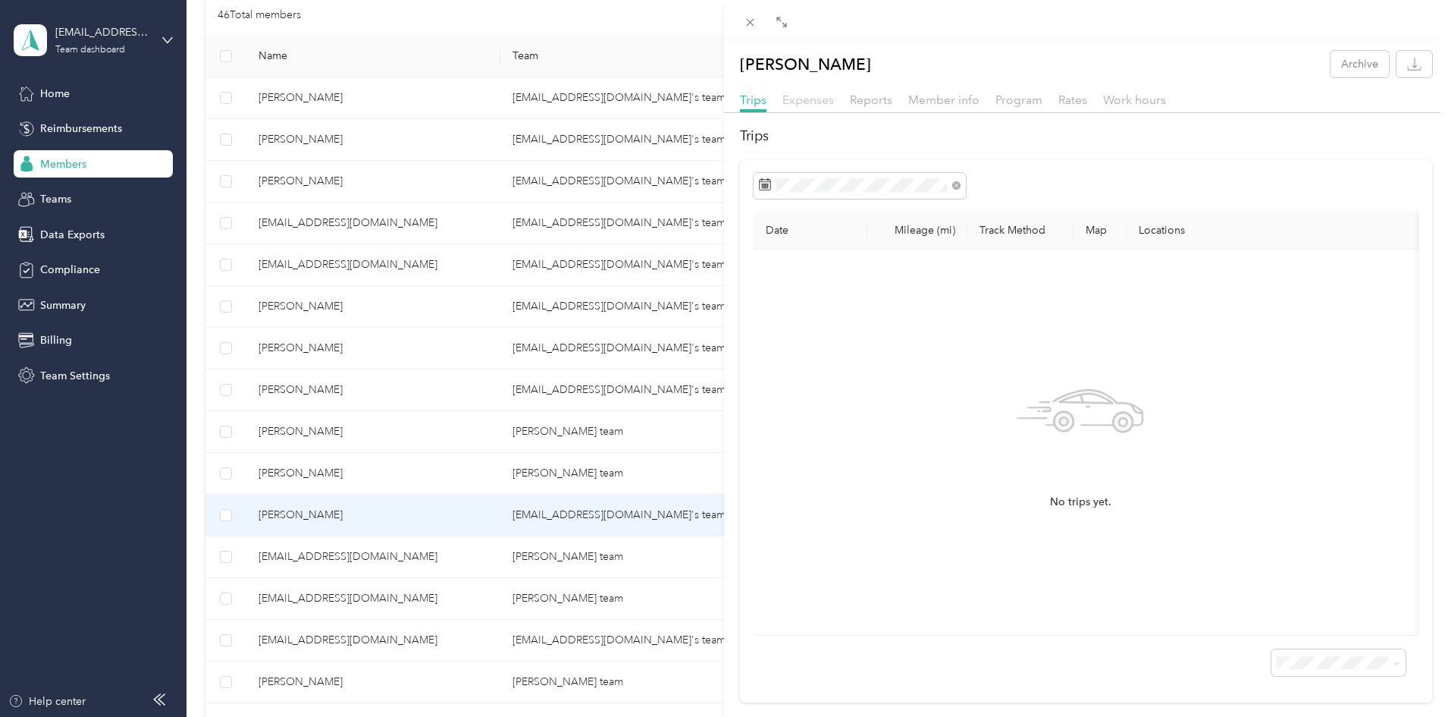
click at [814, 106] on span "Expenses" at bounding box center [809, 100] width 52 height 14
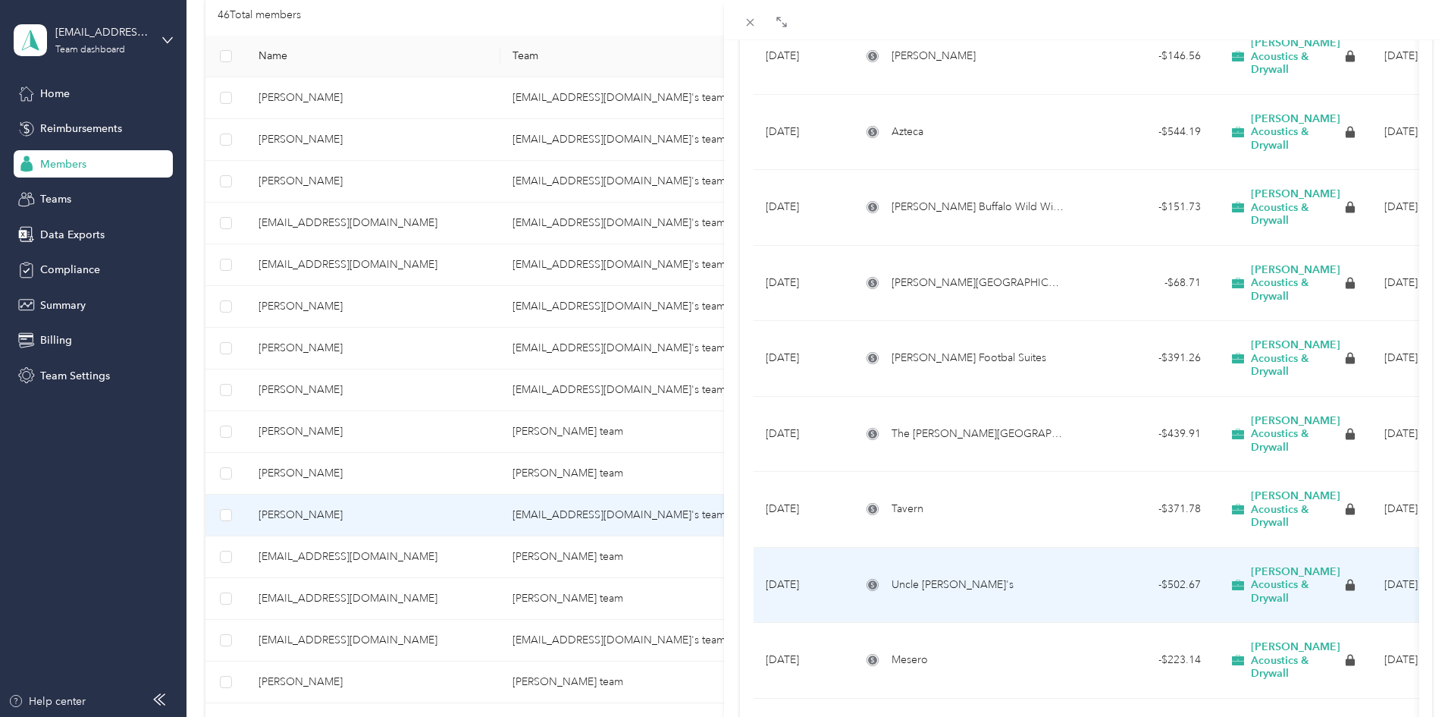
scroll to position [1203, 0]
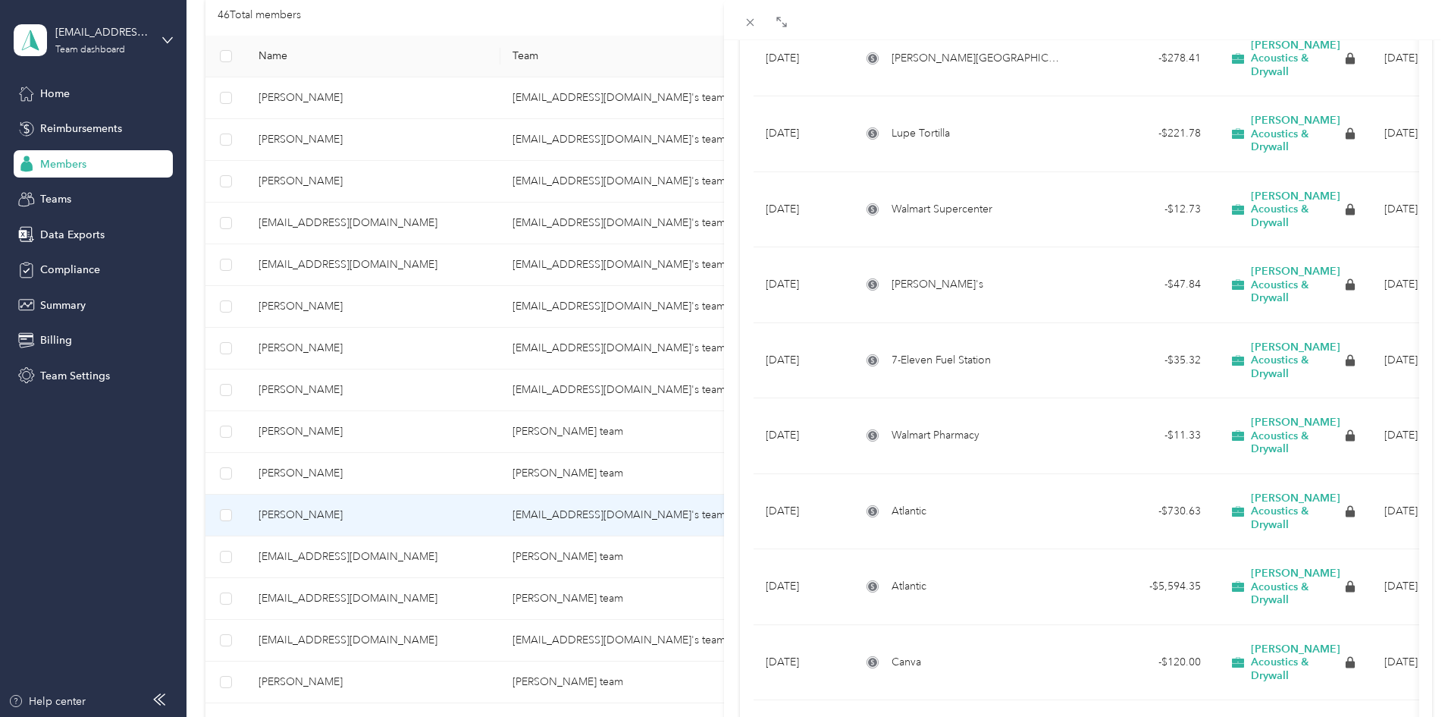
scroll to position [2757, 0]
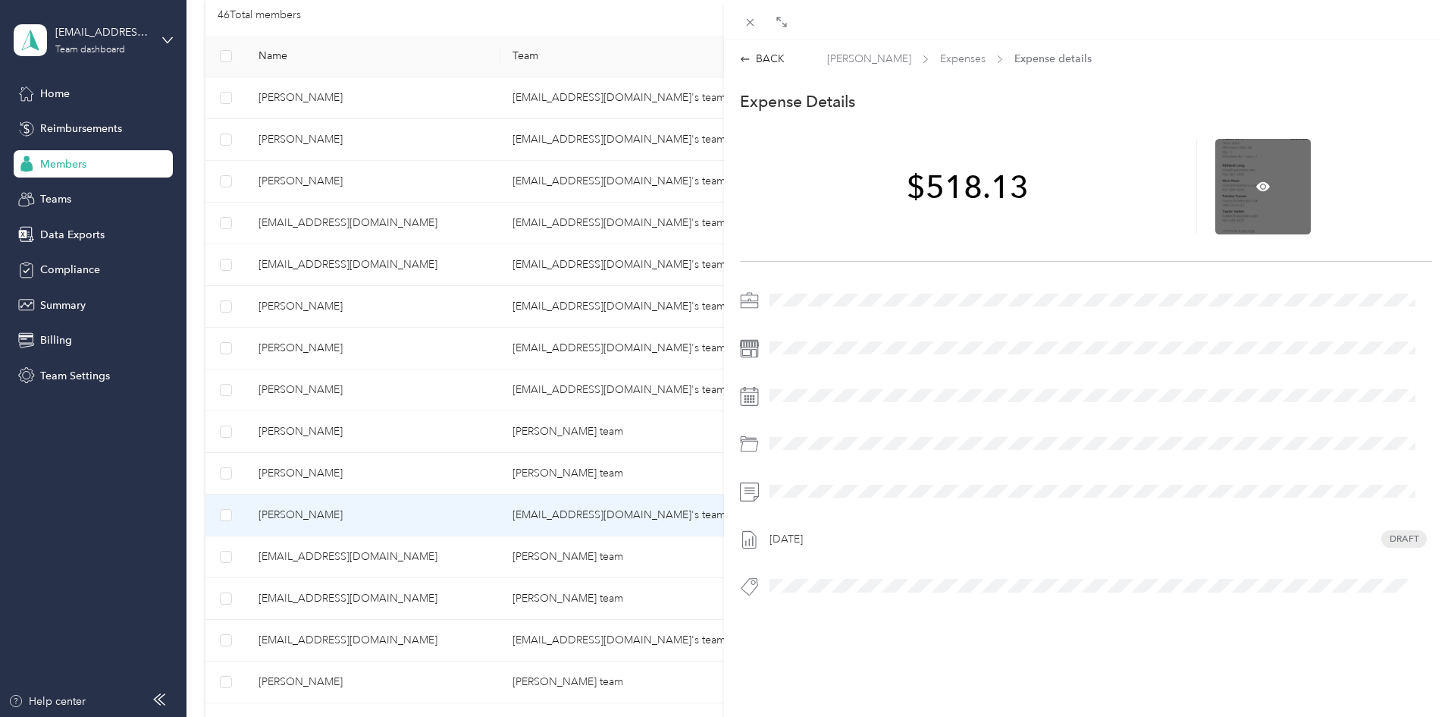
click at [1228, 185] on div at bounding box center [1264, 187] width 96 height 96
click at [1262, 187] on icon at bounding box center [1264, 186] width 5 height 5
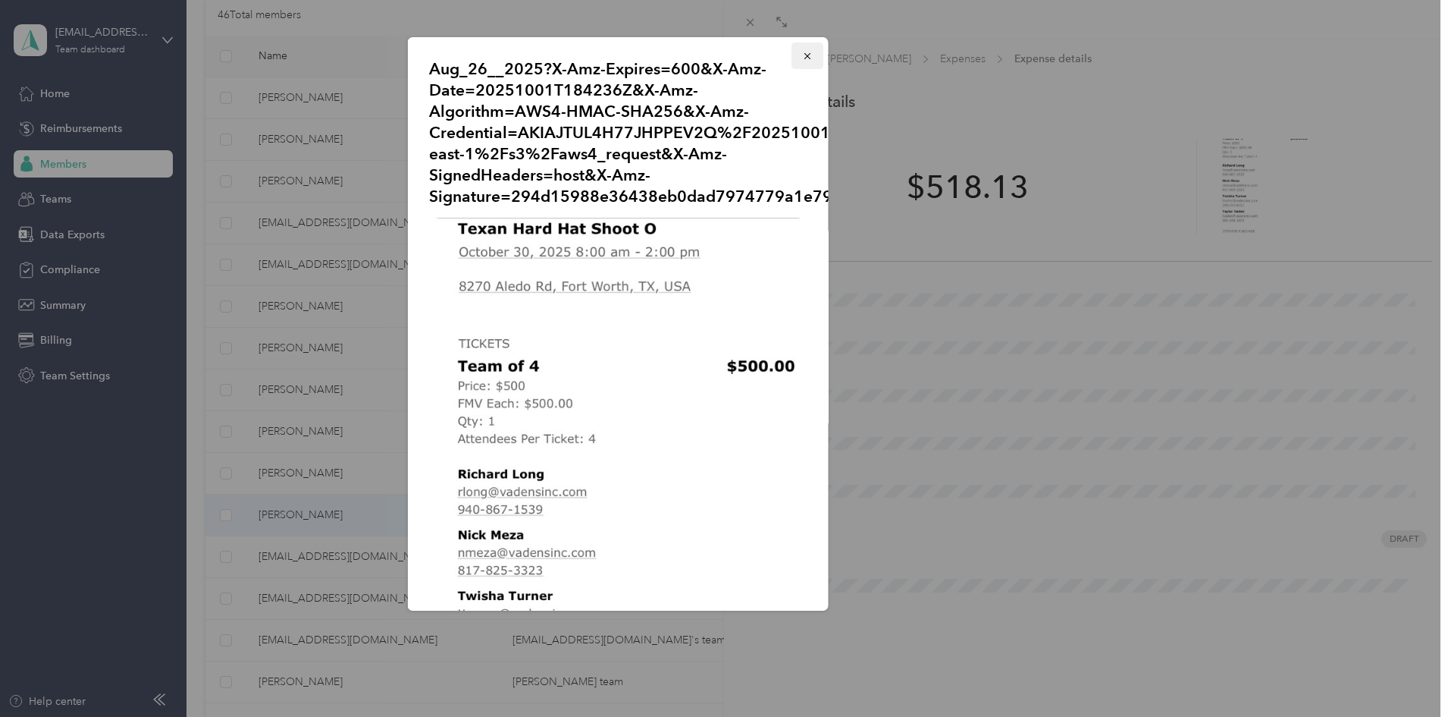
click at [802, 57] on icon "button" at bounding box center [807, 56] width 11 height 11
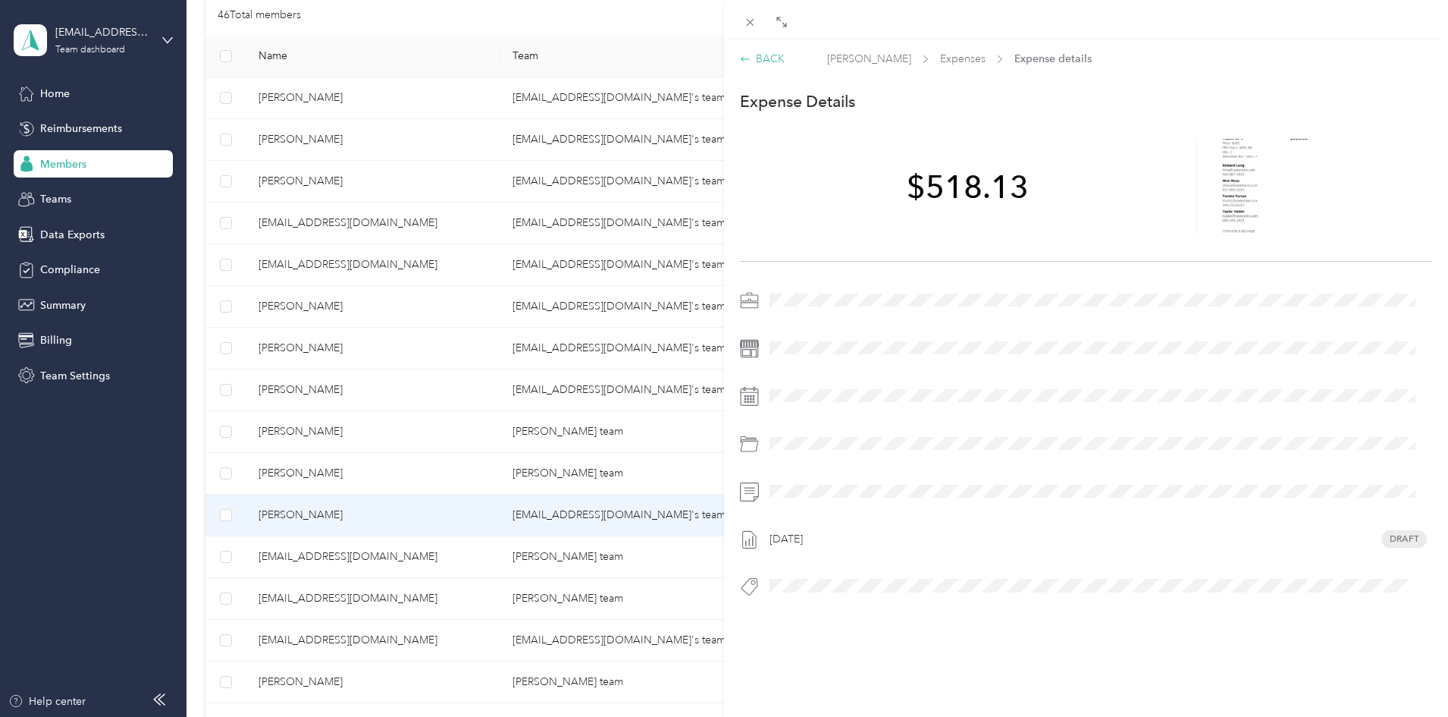
click at [773, 64] on div "BACK" at bounding box center [762, 59] width 45 height 16
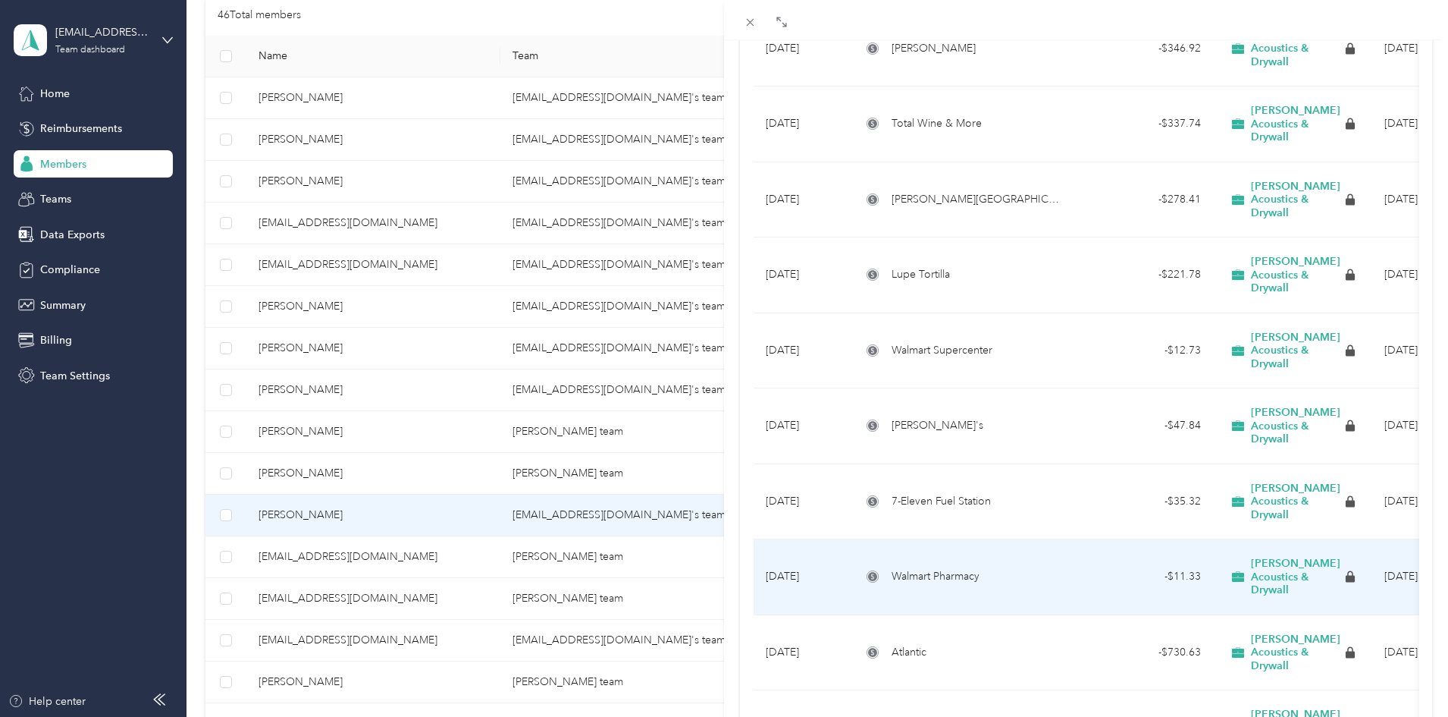
scroll to position [2578, 0]
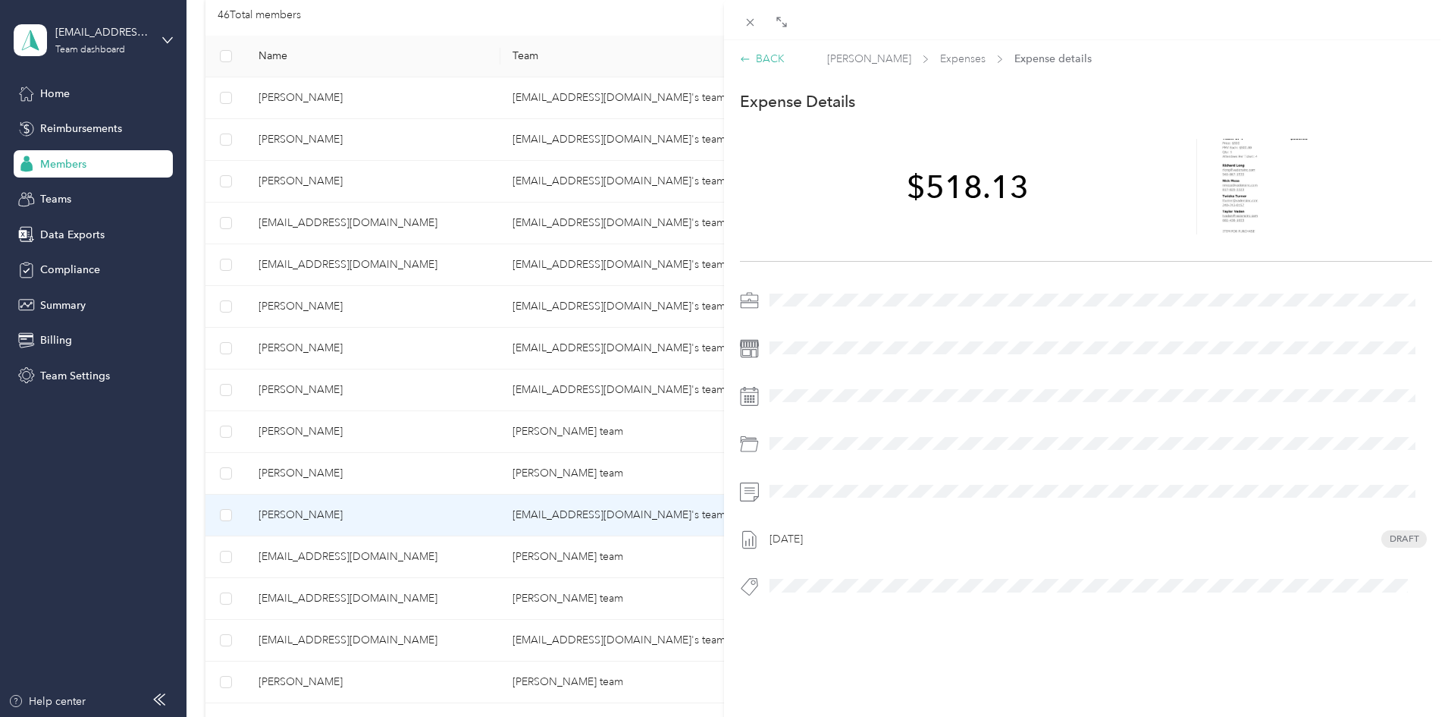
click at [767, 58] on div "BACK" at bounding box center [762, 59] width 45 height 16
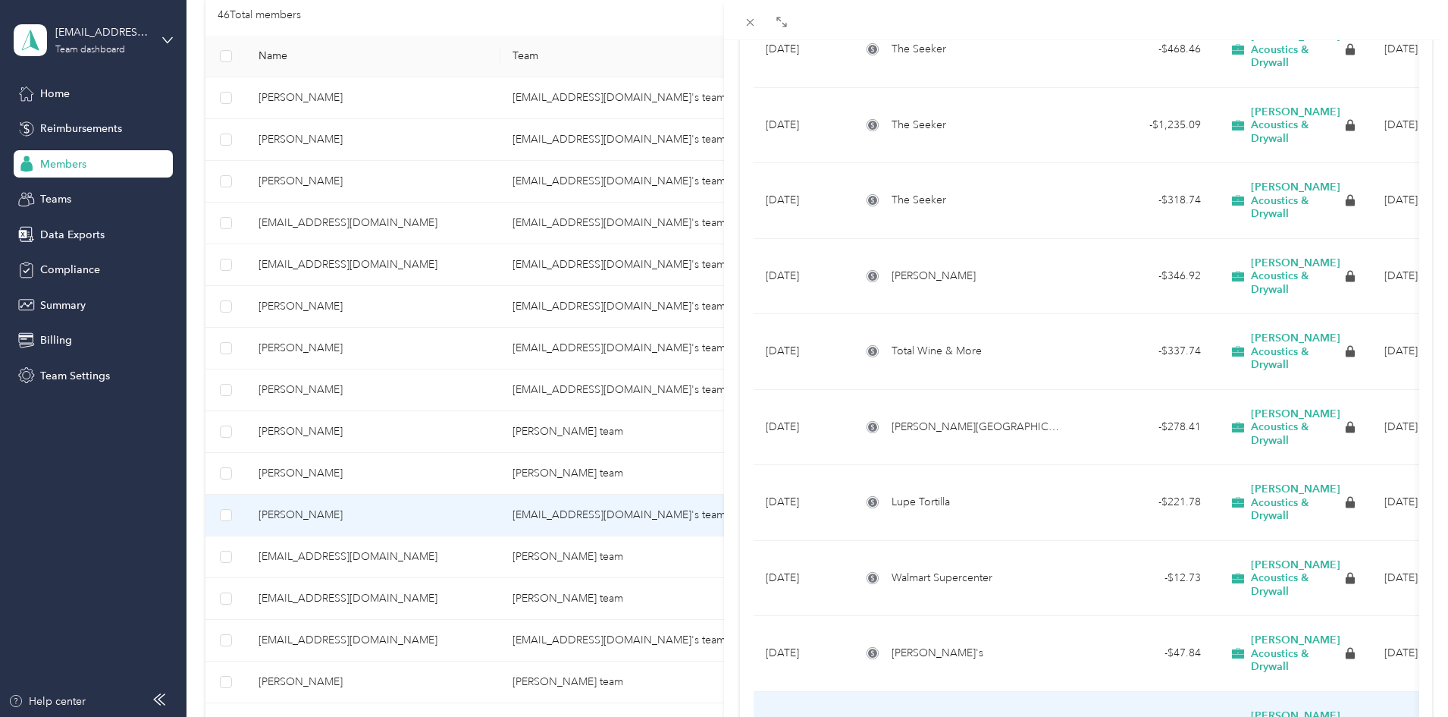
scroll to position [2275, 0]
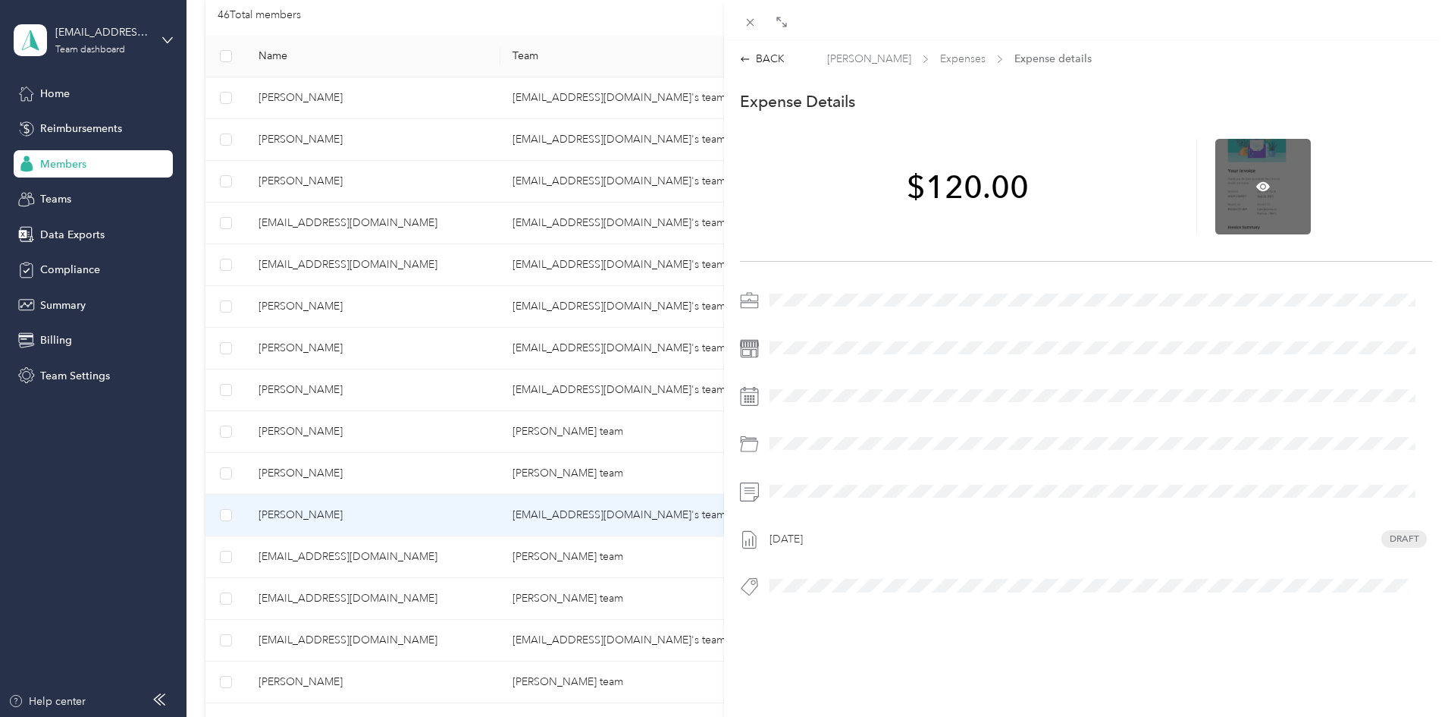
click at [1258, 177] on div at bounding box center [1264, 187] width 96 height 96
click at [1258, 184] on icon at bounding box center [1264, 185] width 14 height 9
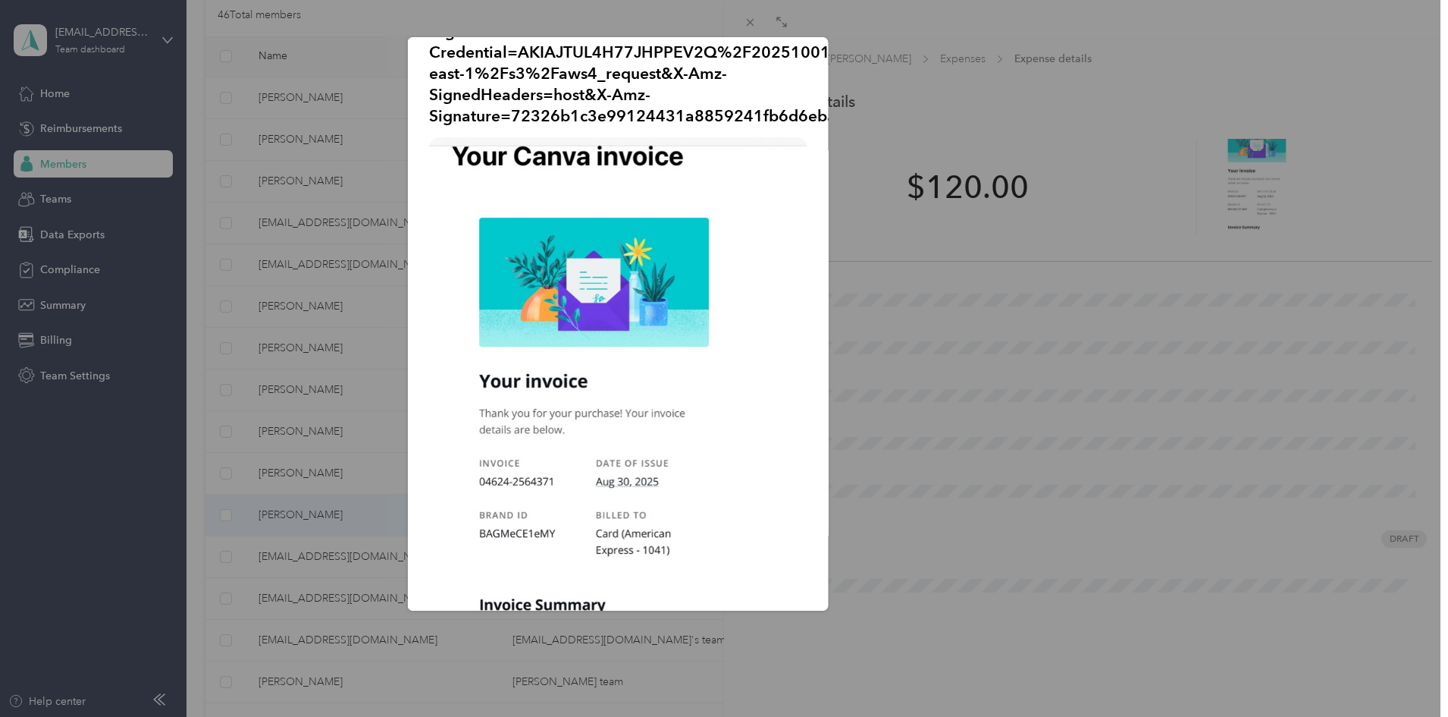
scroll to position [5, 0]
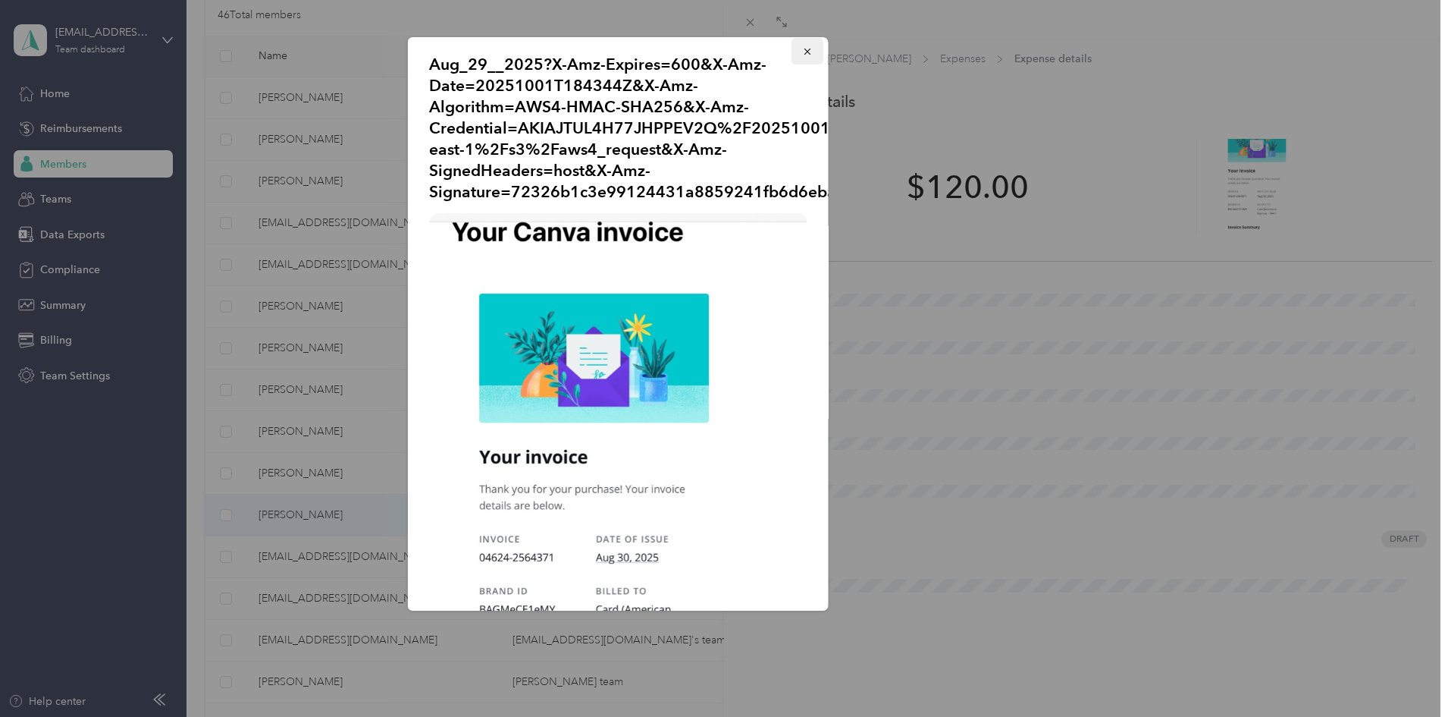
click at [804, 52] on icon "button" at bounding box center [807, 52] width 6 height 6
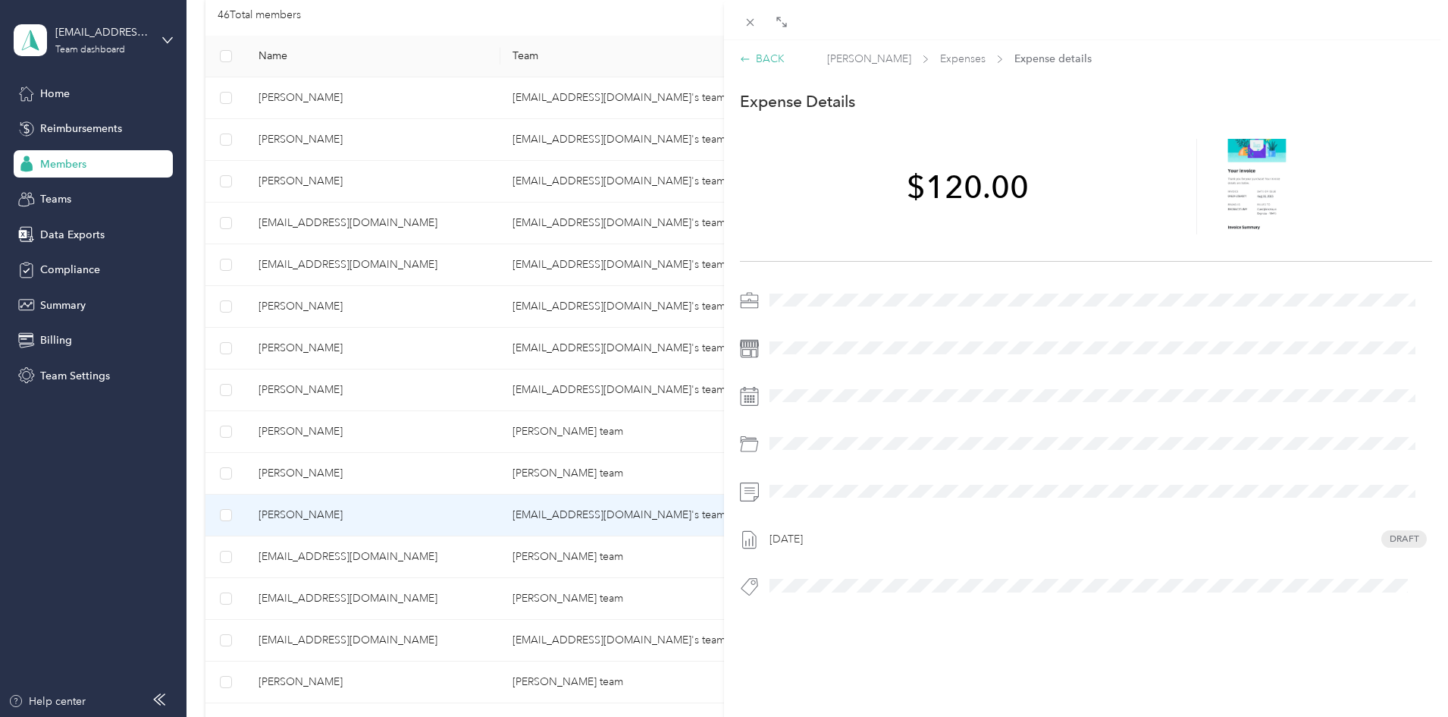
click at [777, 59] on div "BACK" at bounding box center [762, 59] width 45 height 16
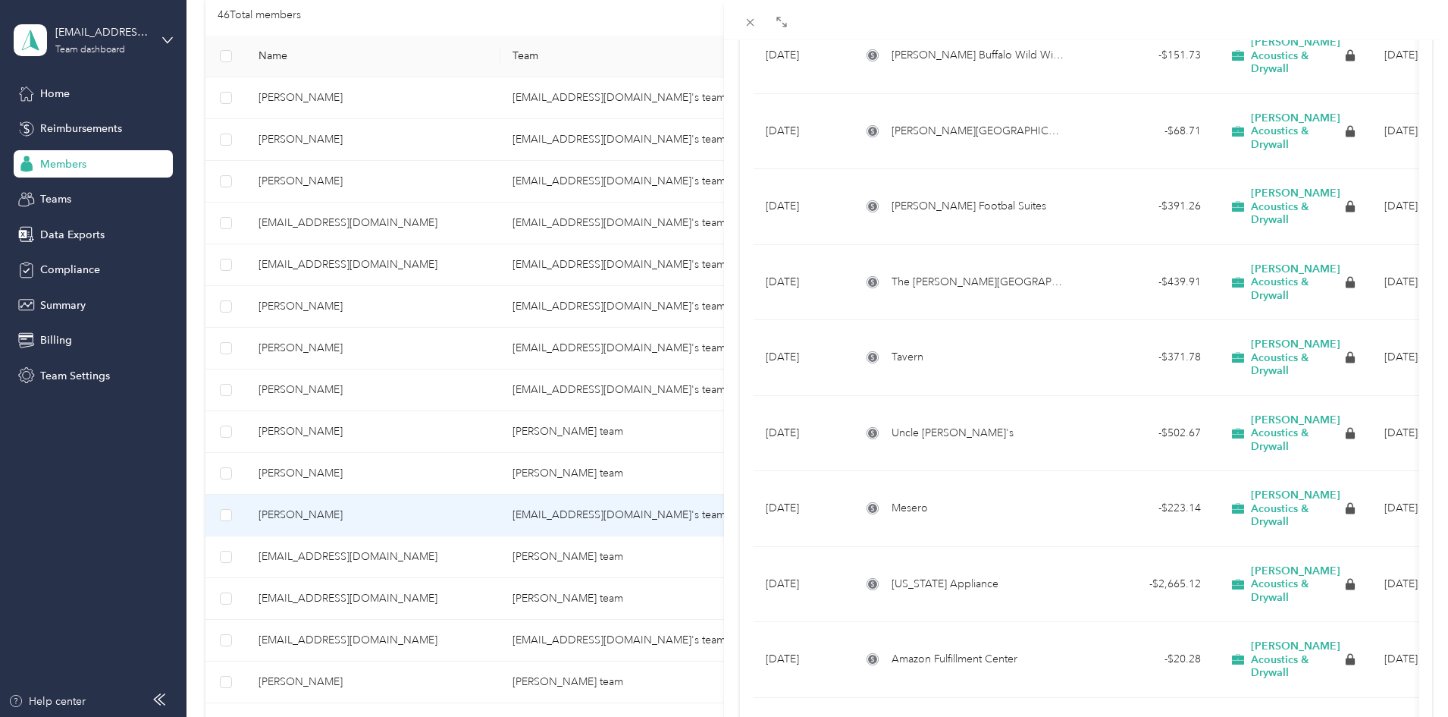
scroll to position [910, 0]
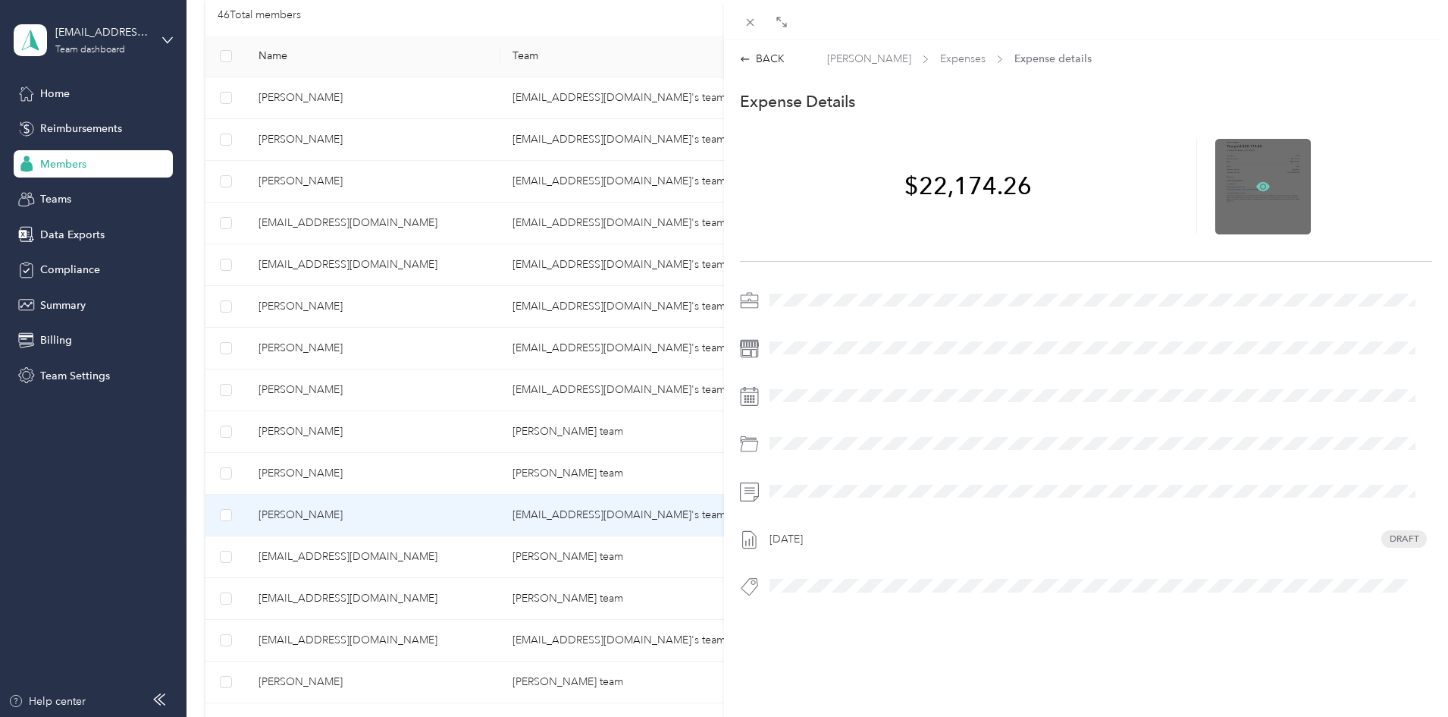
click at [1257, 187] on icon at bounding box center [1264, 185] width 14 height 9
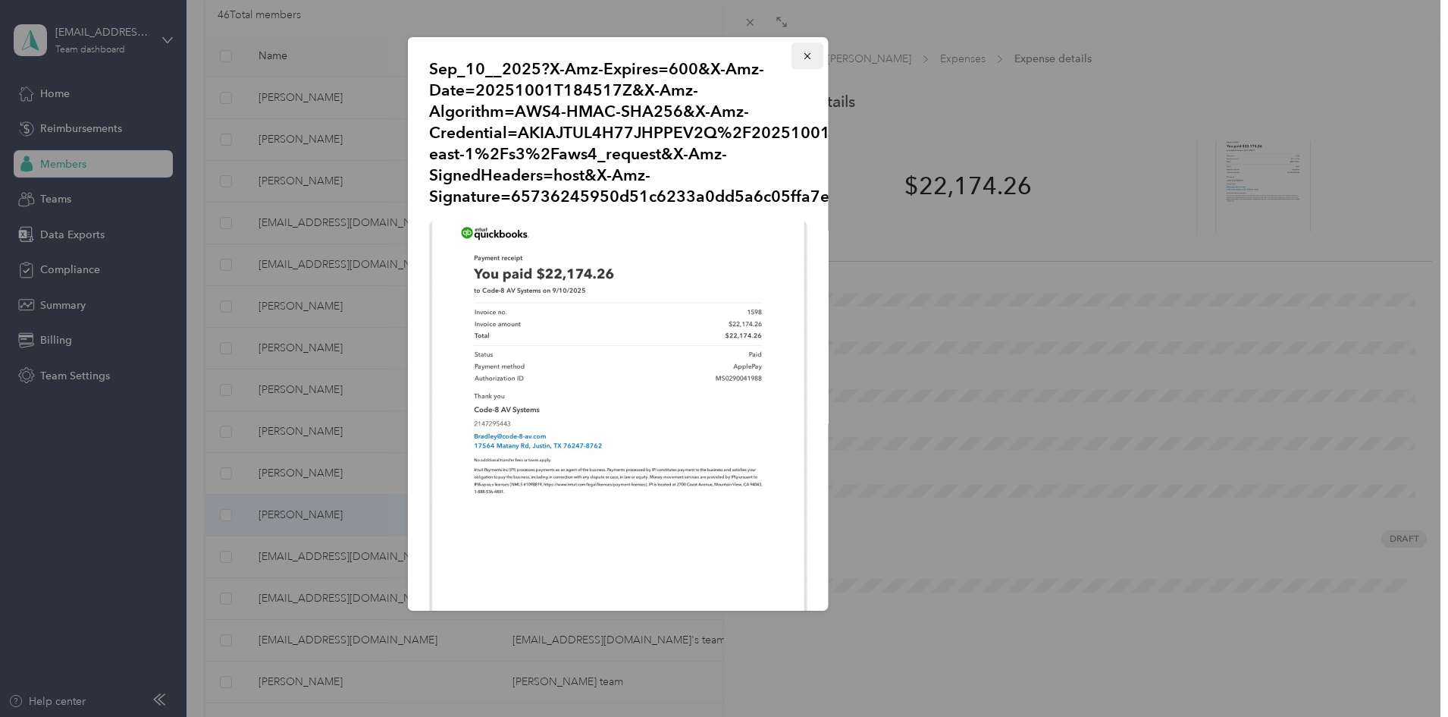
click at [802, 60] on icon "button" at bounding box center [807, 56] width 11 height 11
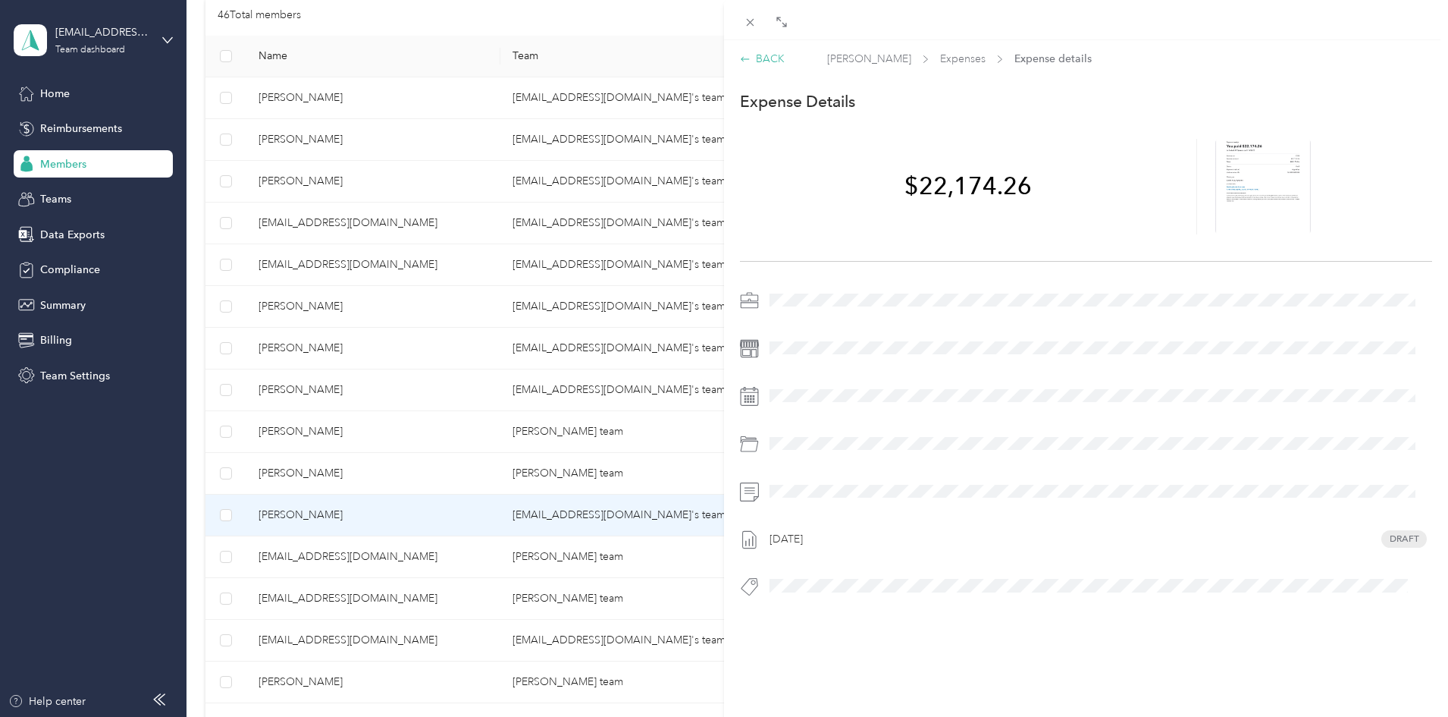
click at [779, 61] on div "BACK" at bounding box center [762, 59] width 45 height 16
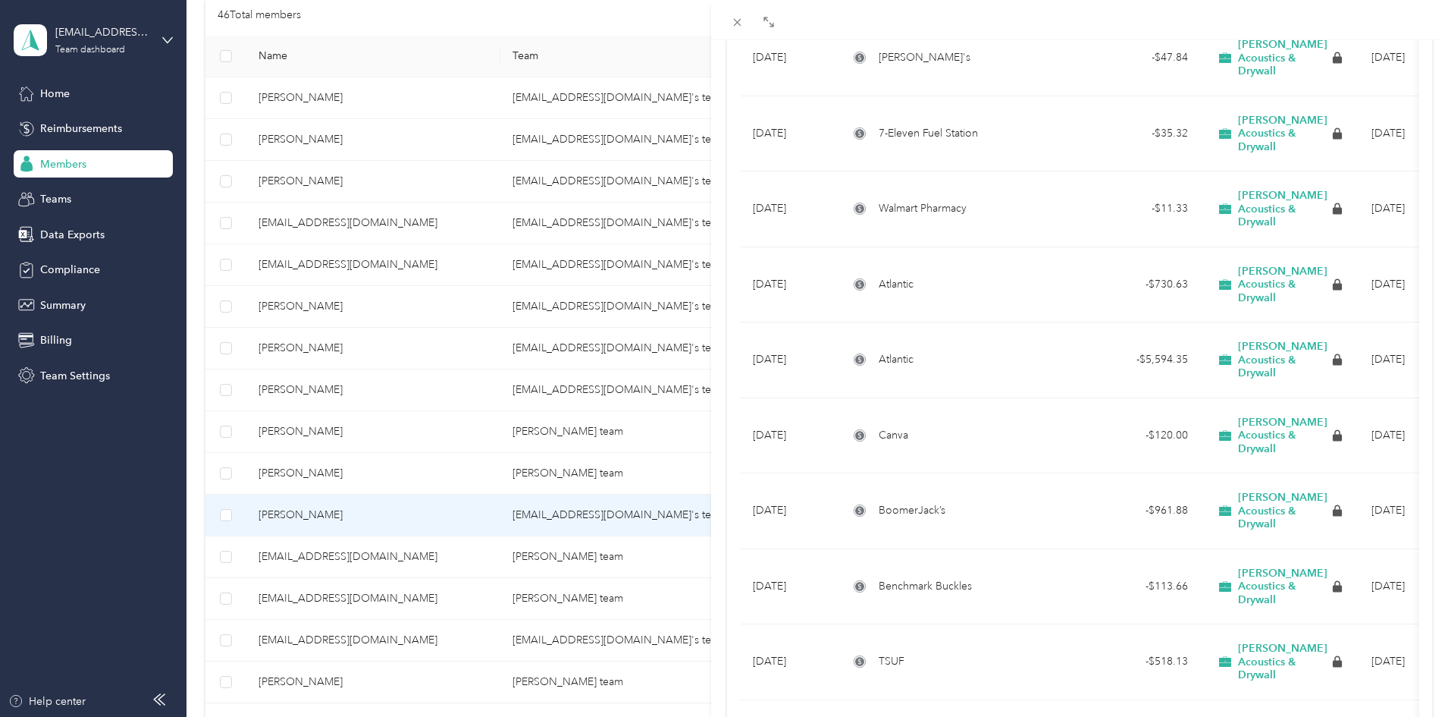
scroll to position [2719, 0]
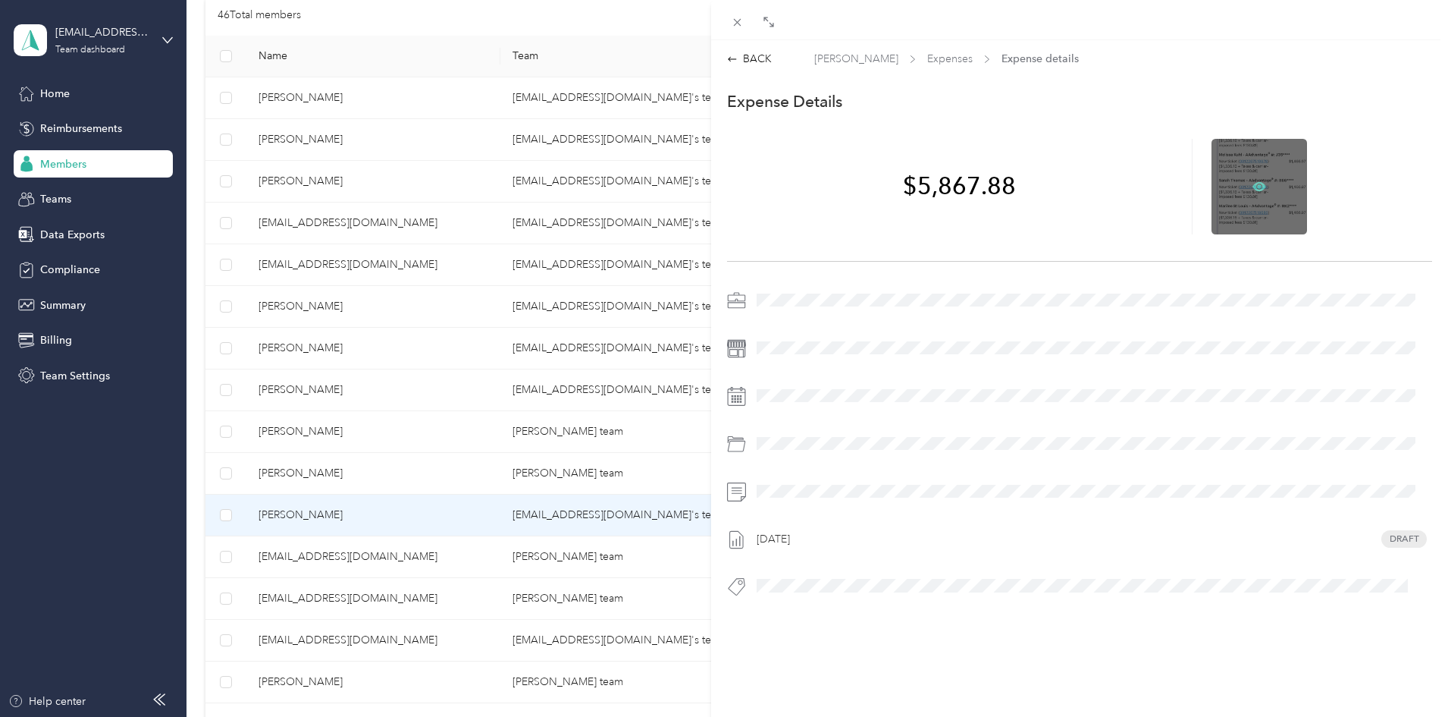
click at [1253, 188] on icon at bounding box center [1260, 187] width 14 height 14
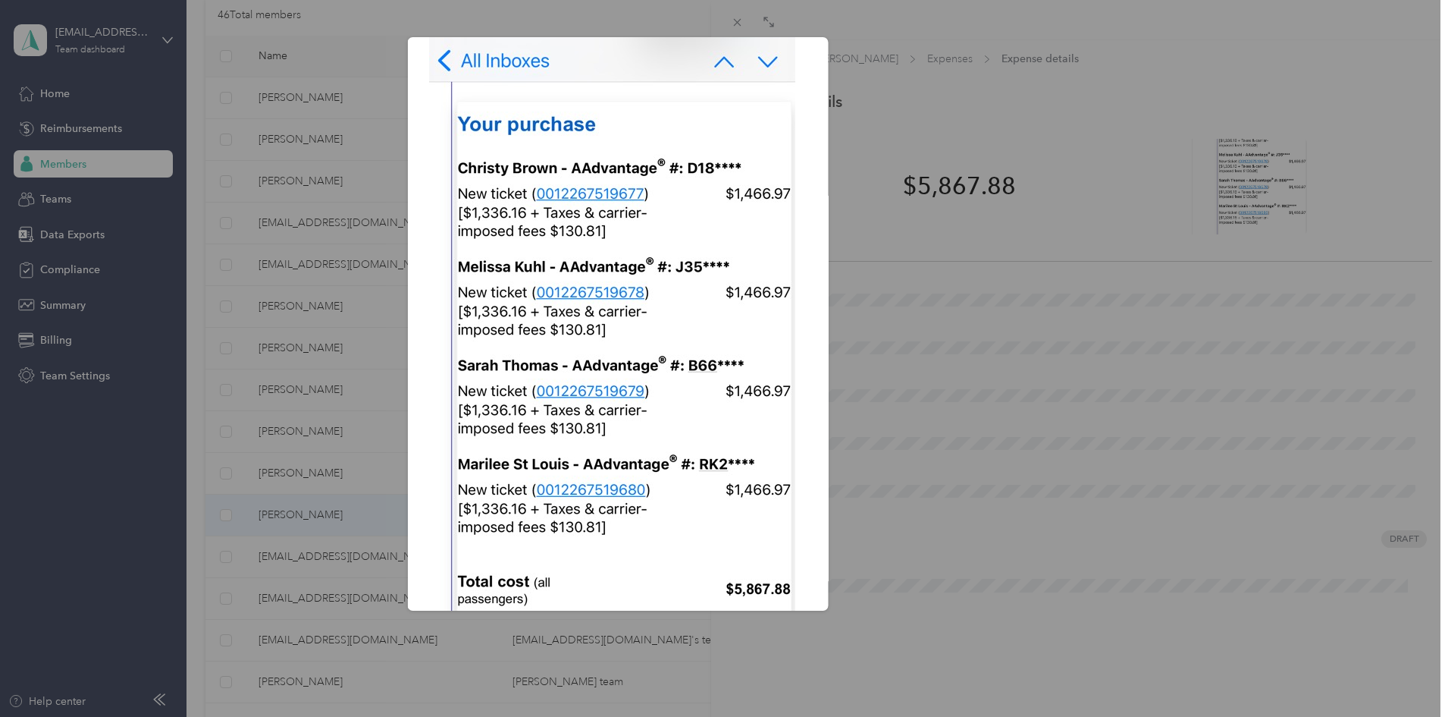
scroll to position [303, 0]
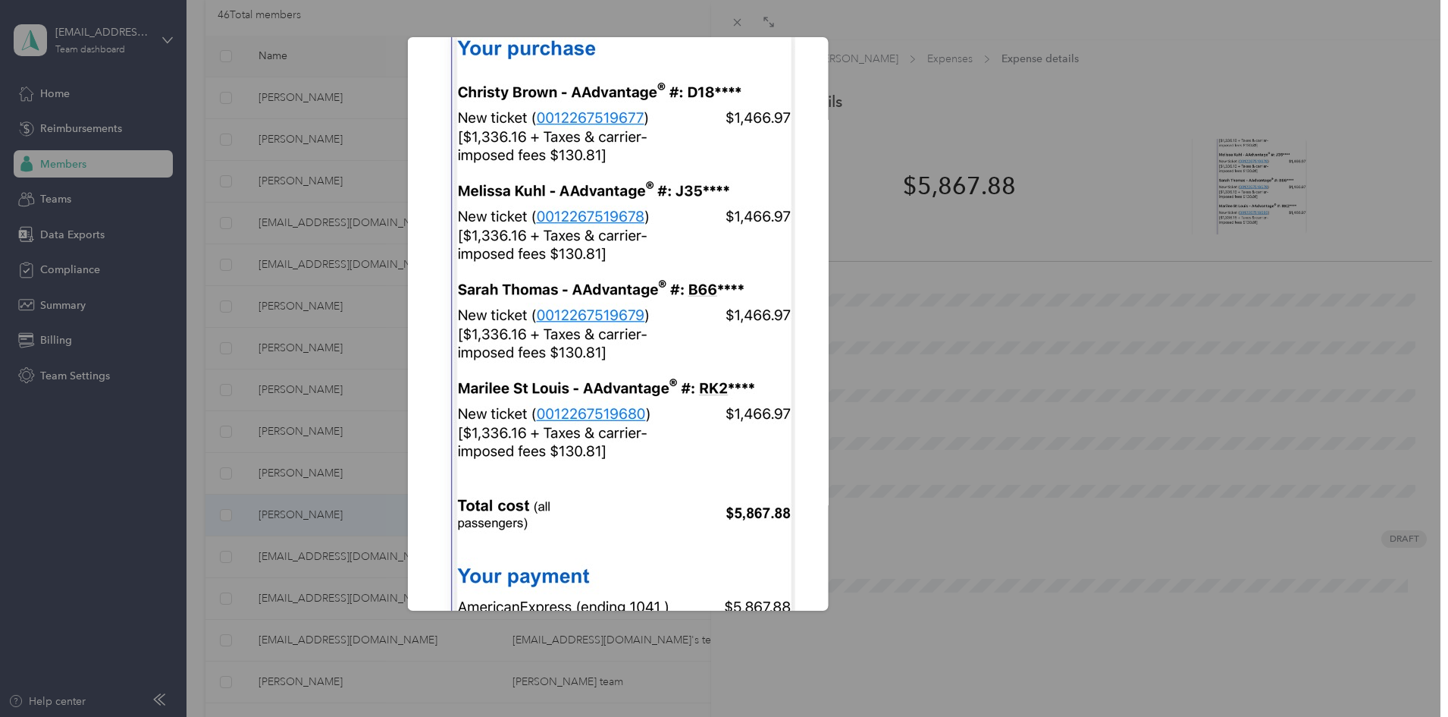
click at [971, 117] on div "Aug_19__2025?X-Amz-Expires=600&X-Amz-Date=20251001T184900Z&X-Amz-Algorithm=AWS4…" at bounding box center [934, 326] width 421 height 578
